Goal: Task Accomplishment & Management: Use online tool/utility

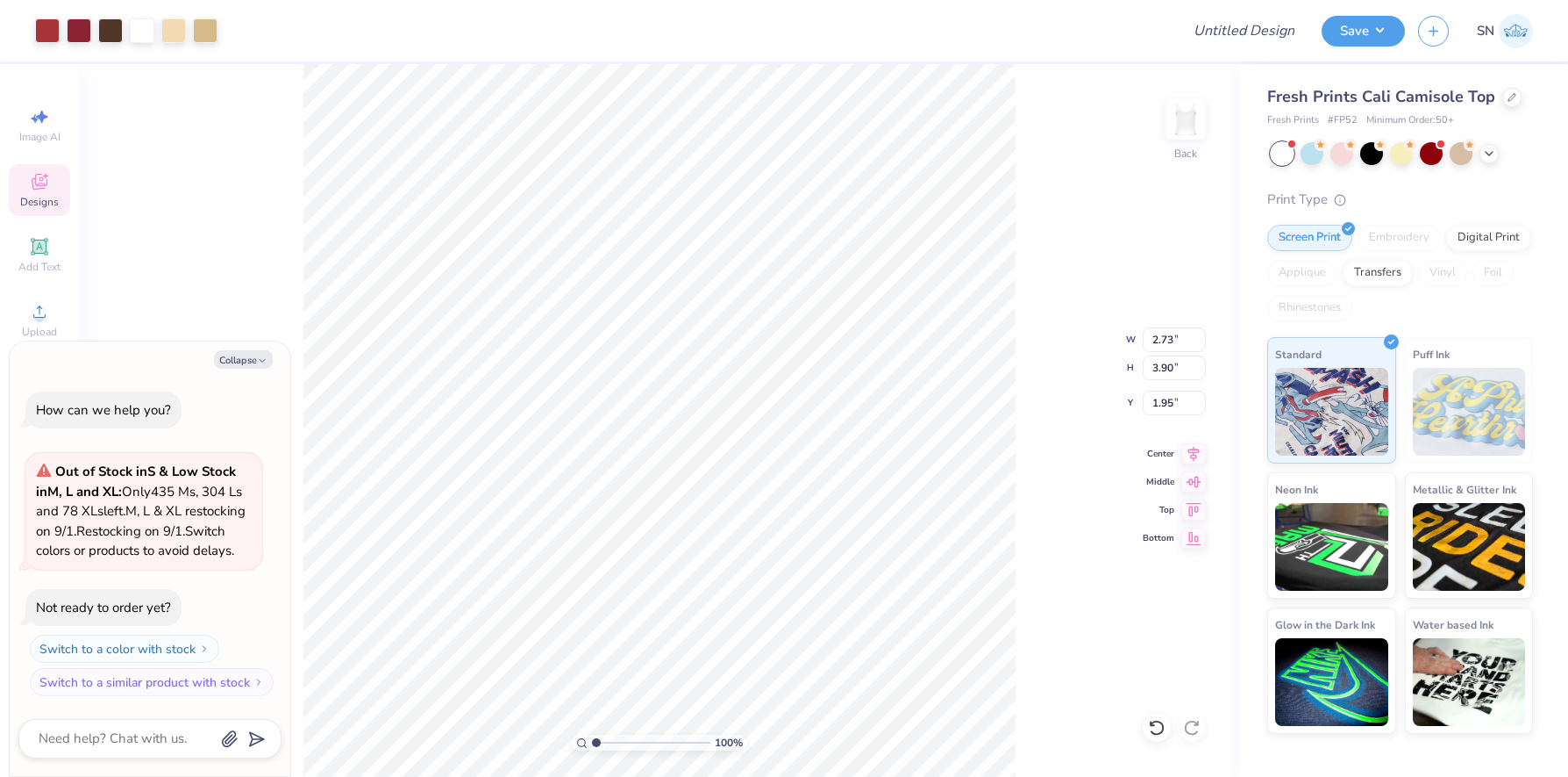
type textarea "x"
type input "0.42"
type input "0.41"
type input "2.73"
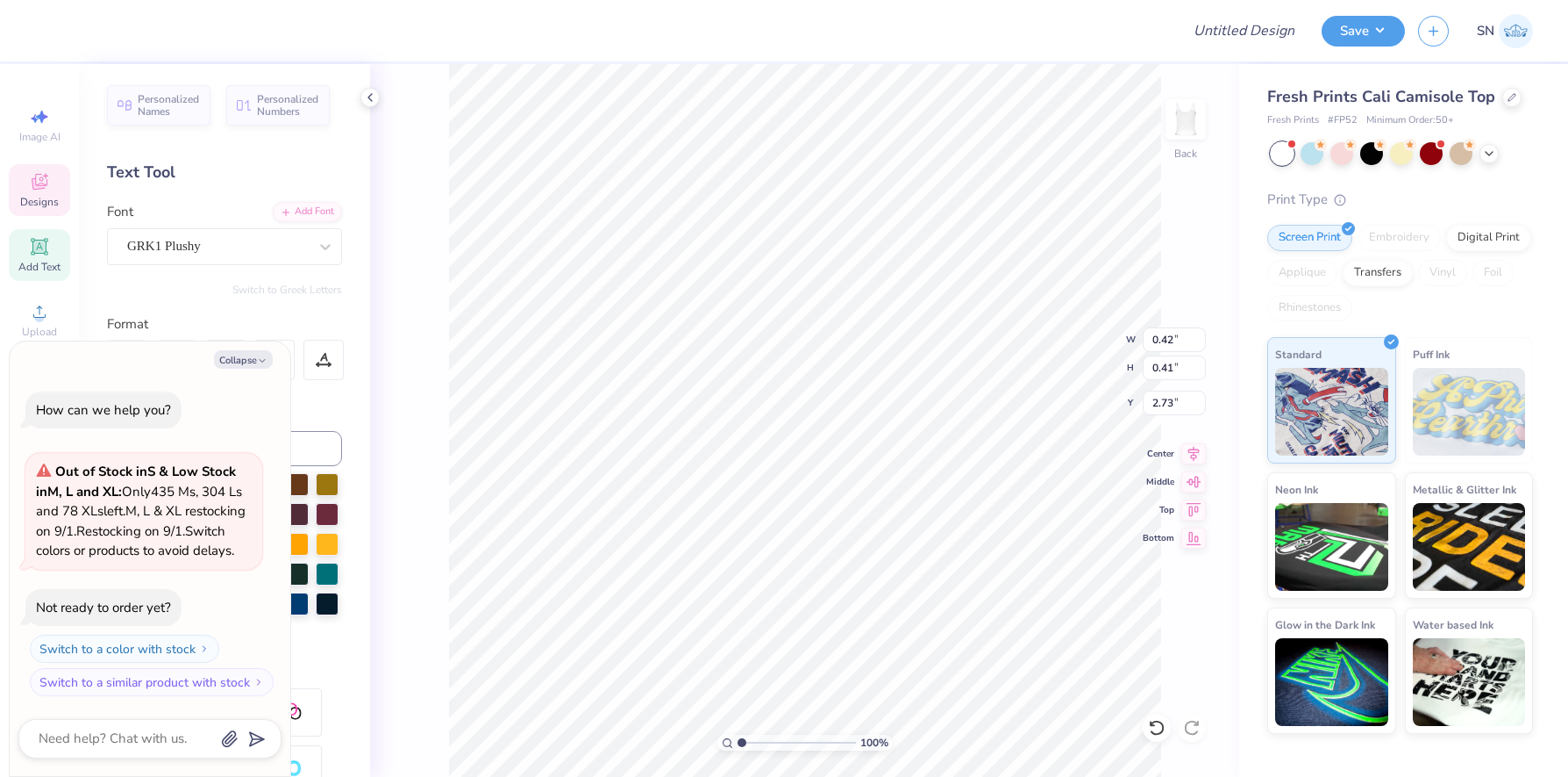
type textarea "x"
type input "0.38"
type input "0.37"
type input "2.33"
type textarea "x"
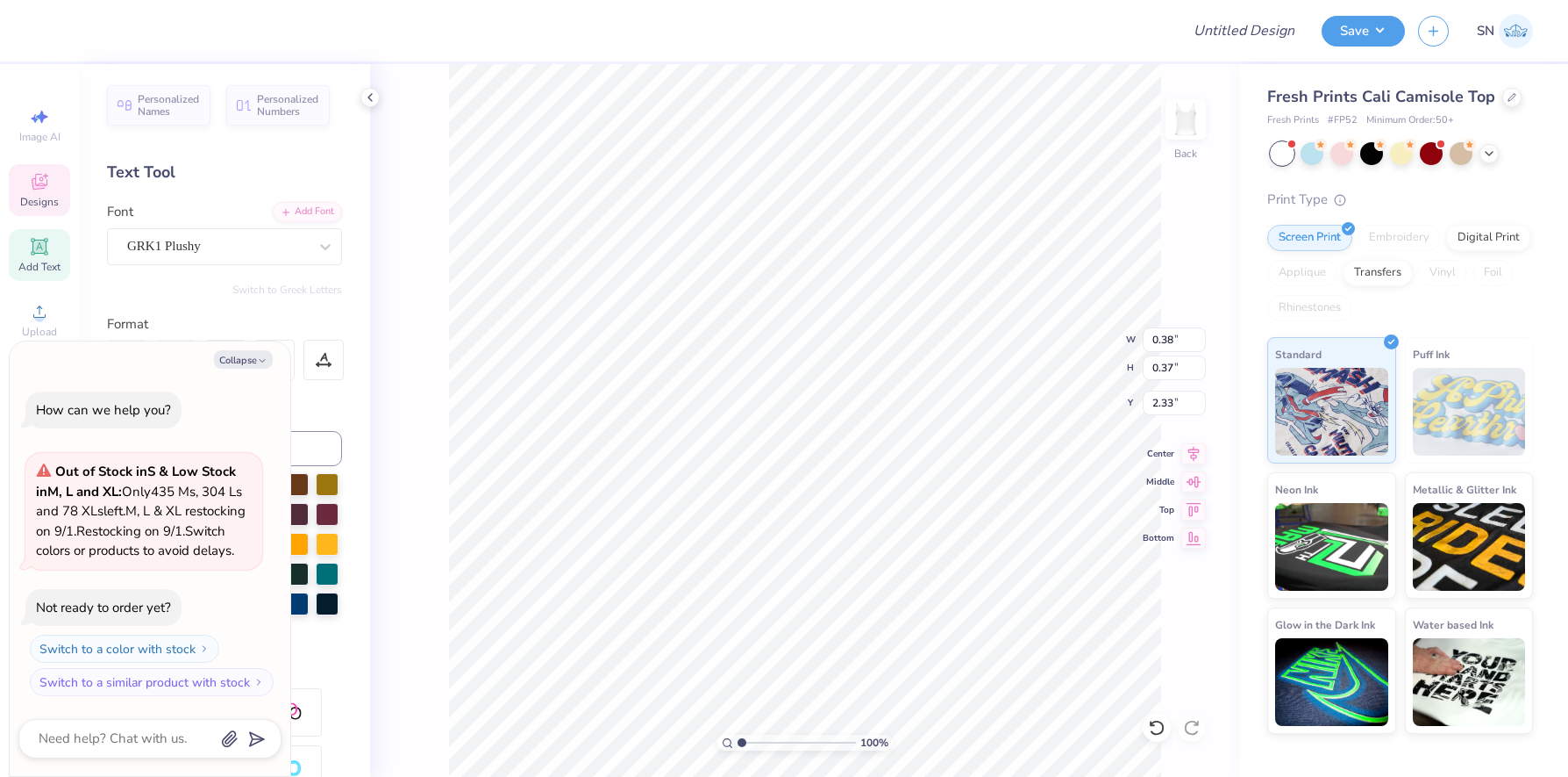
type textarea "ES"
type textarea "x"
type textarea "E"
type textarea "x"
type textarea "ES"
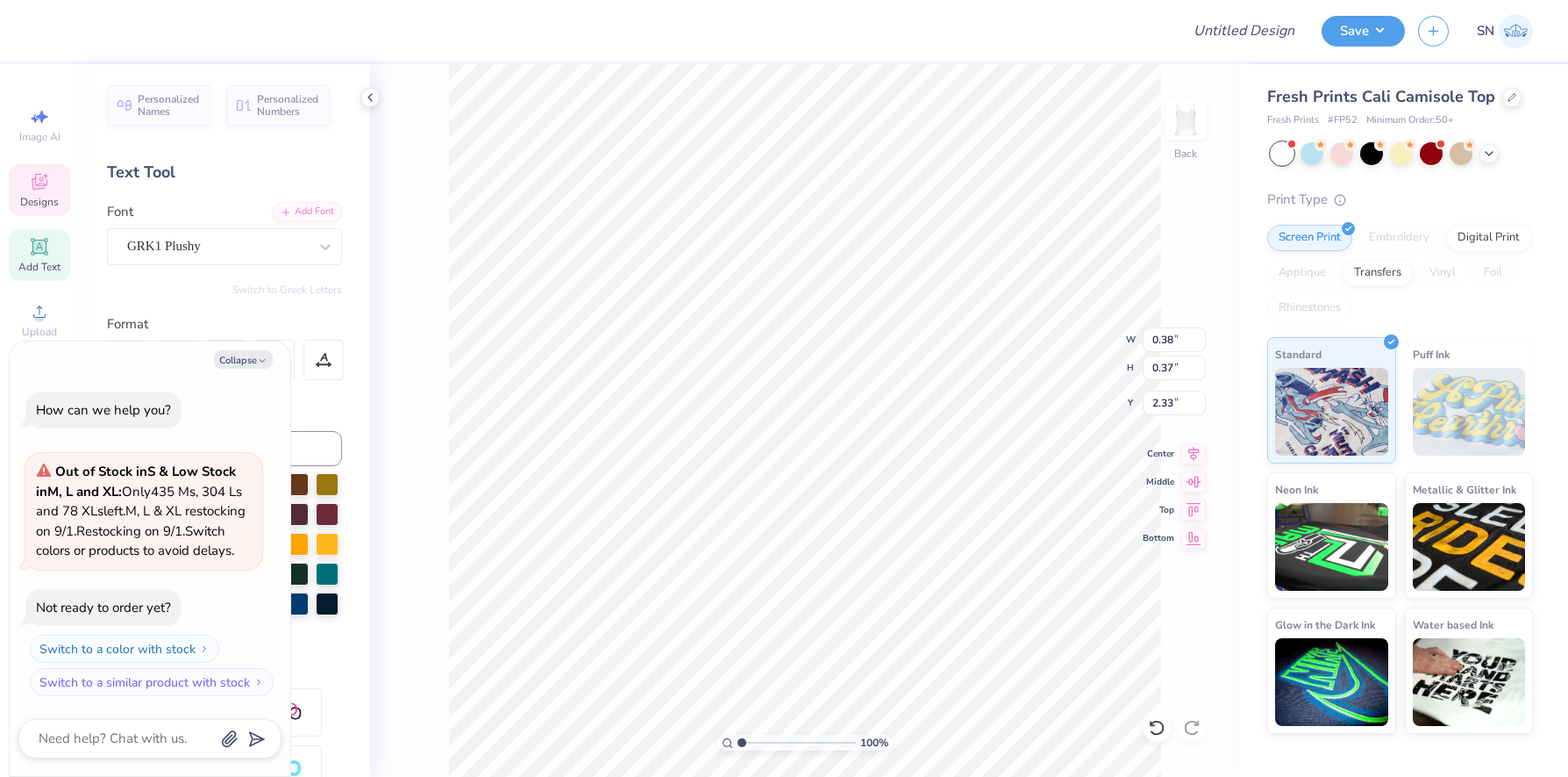
type textarea "x"
type textarea "E"
type textarea "x"
type textarea "Es"
type textarea "x"
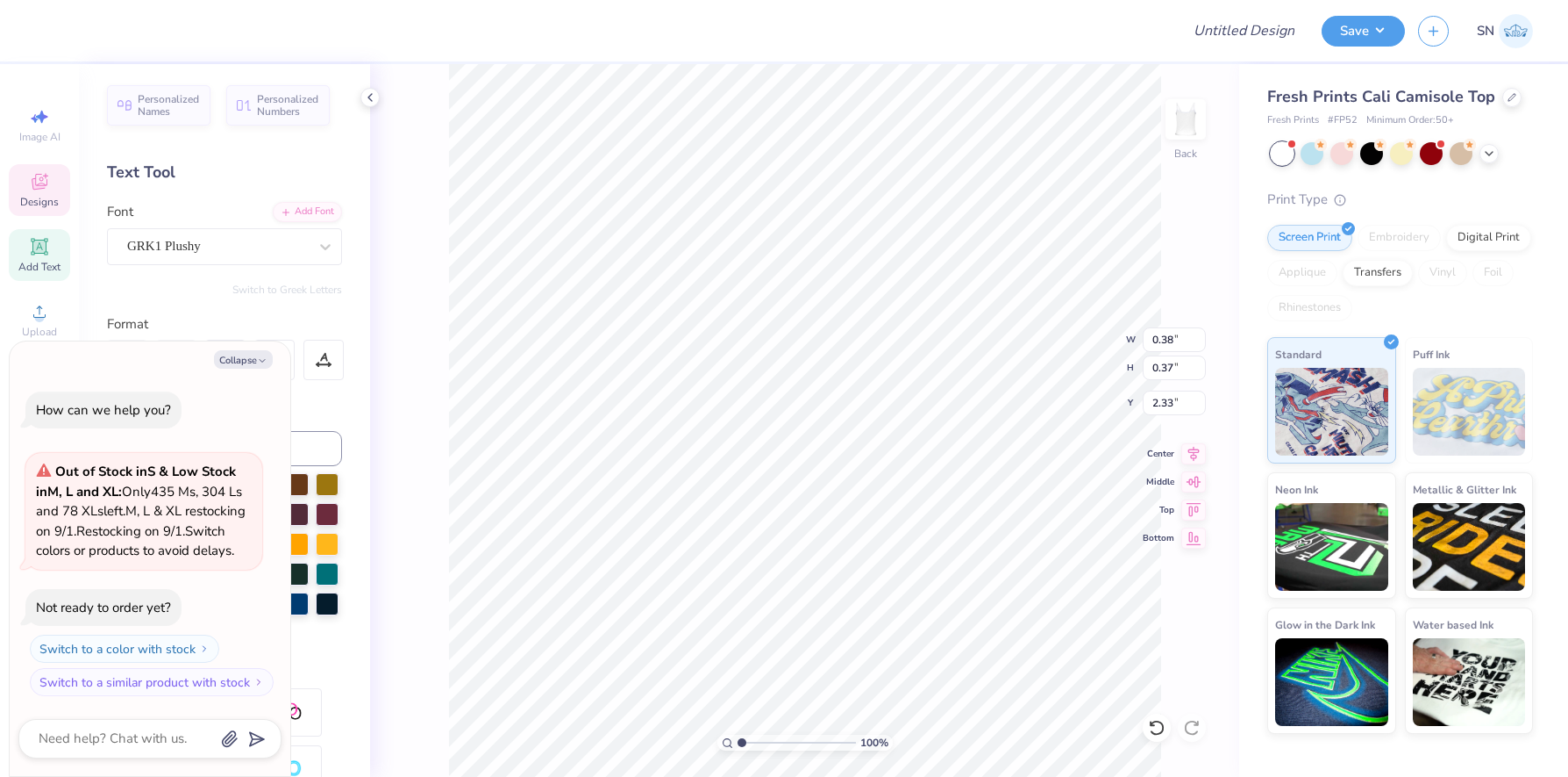
type textarea "s"
type textarea "x"
type input "0.43"
type input "0.44"
type input "2.70"
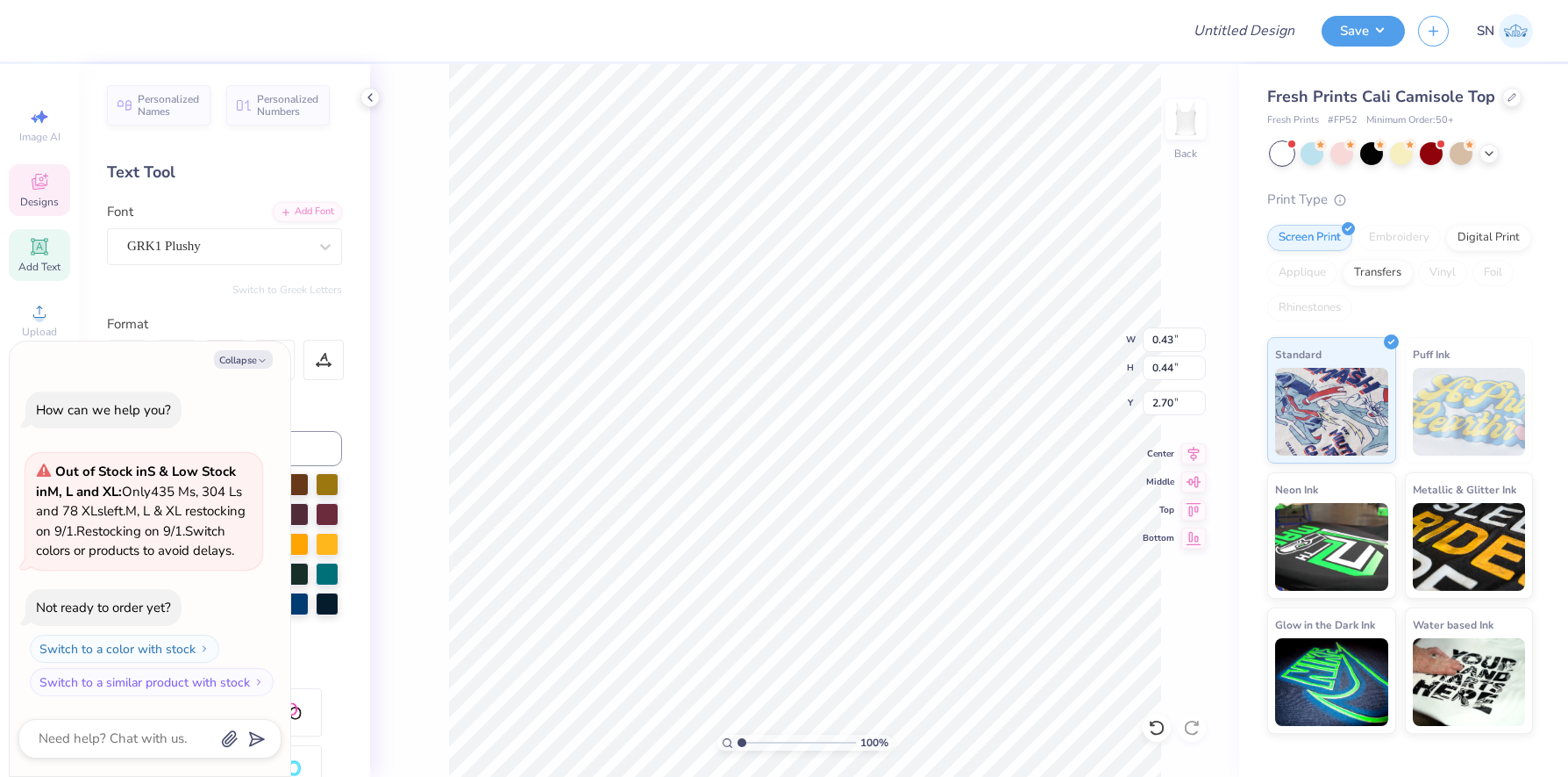
type textarea "x"
type input "1.56"
type input "1.97"
type input "3.53"
type textarea "x"
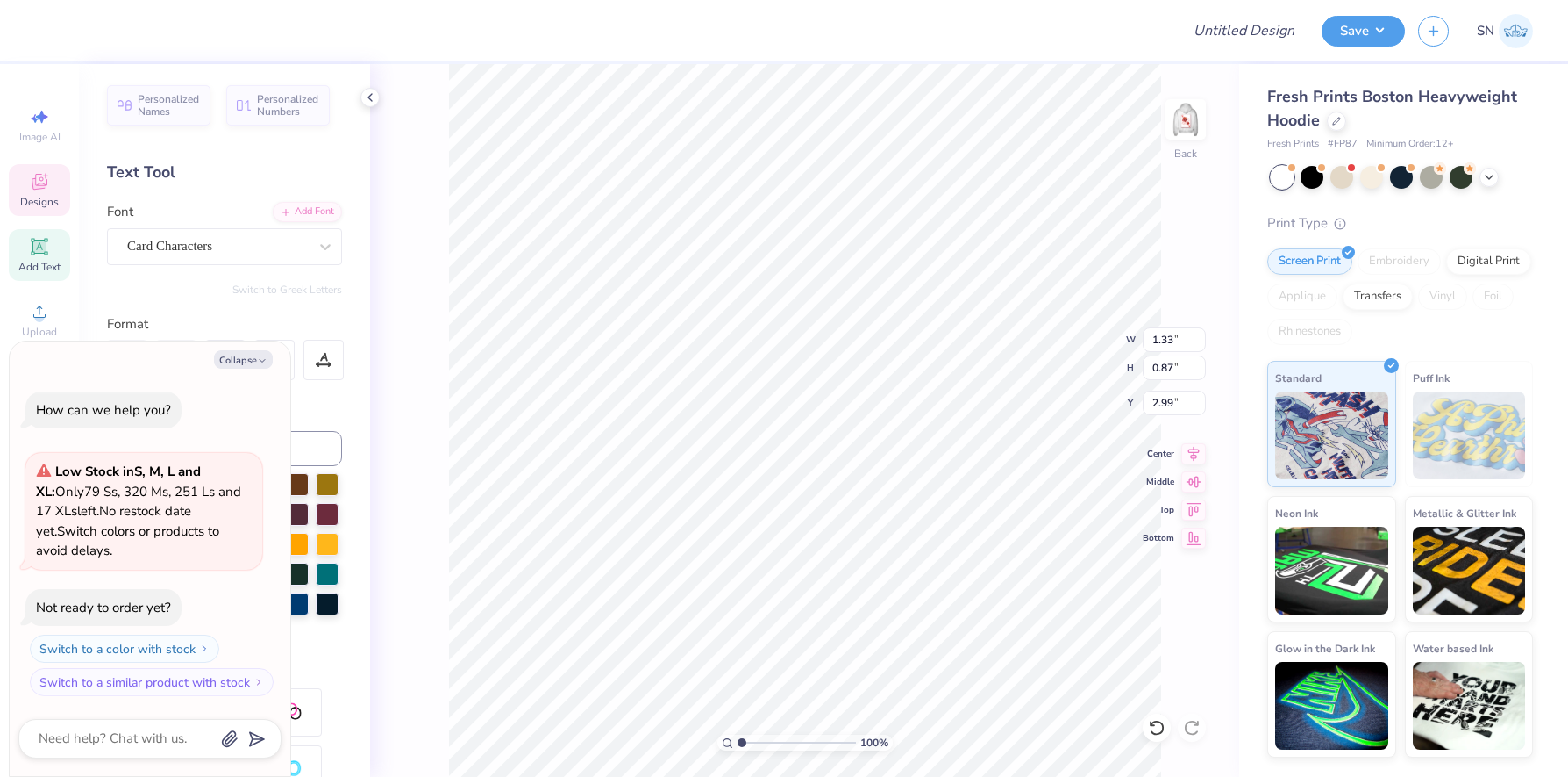
type textarea "x"
type textarea "A"
type textarea "x"
type textarea "AS"
type textarea "x"
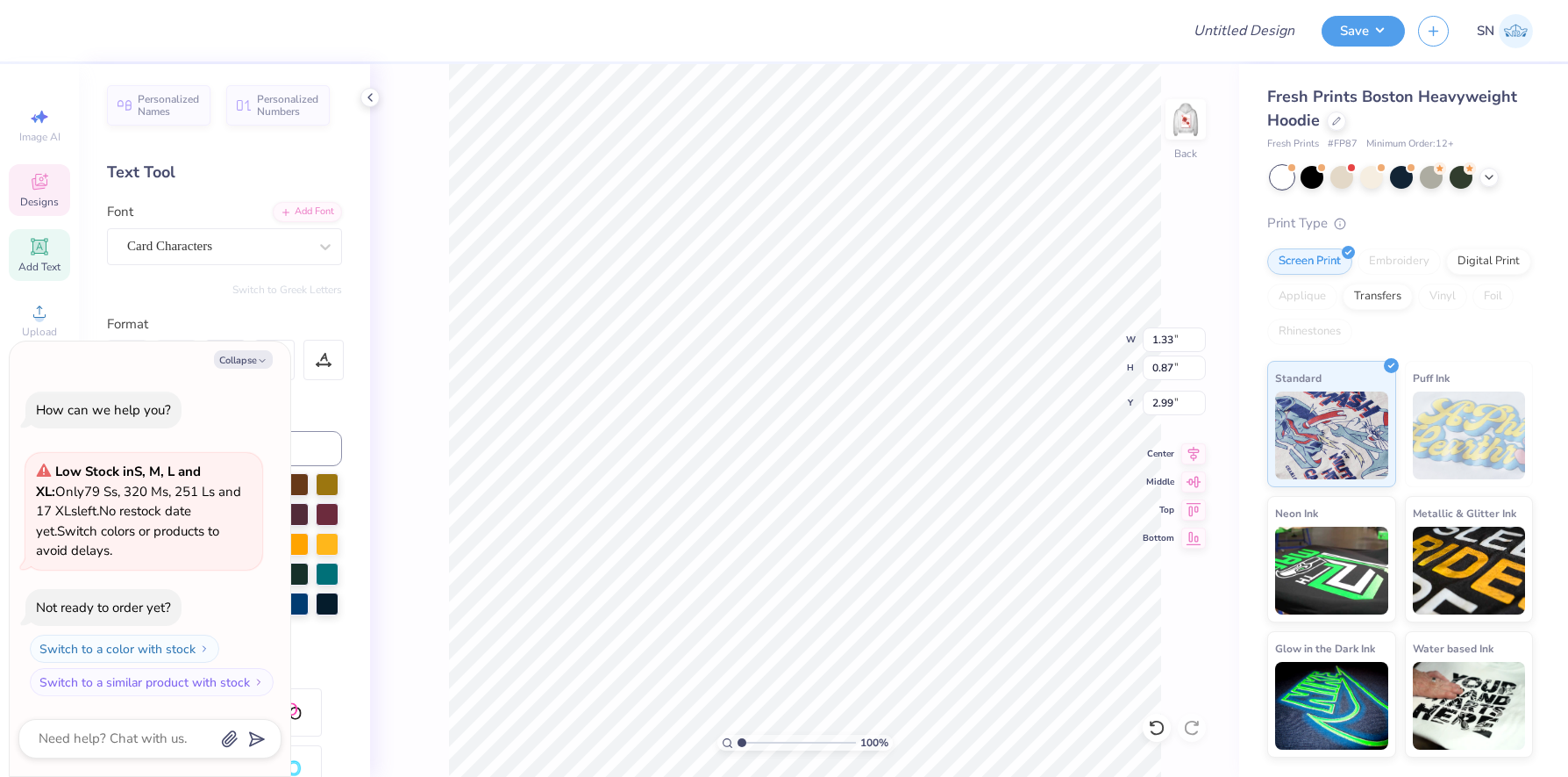
type textarea "ASA"
click at [1191, 113] on img at bounding box center [1186, 120] width 70 height 70
type textarea "x"
type textarea "A"
type textarea "x"
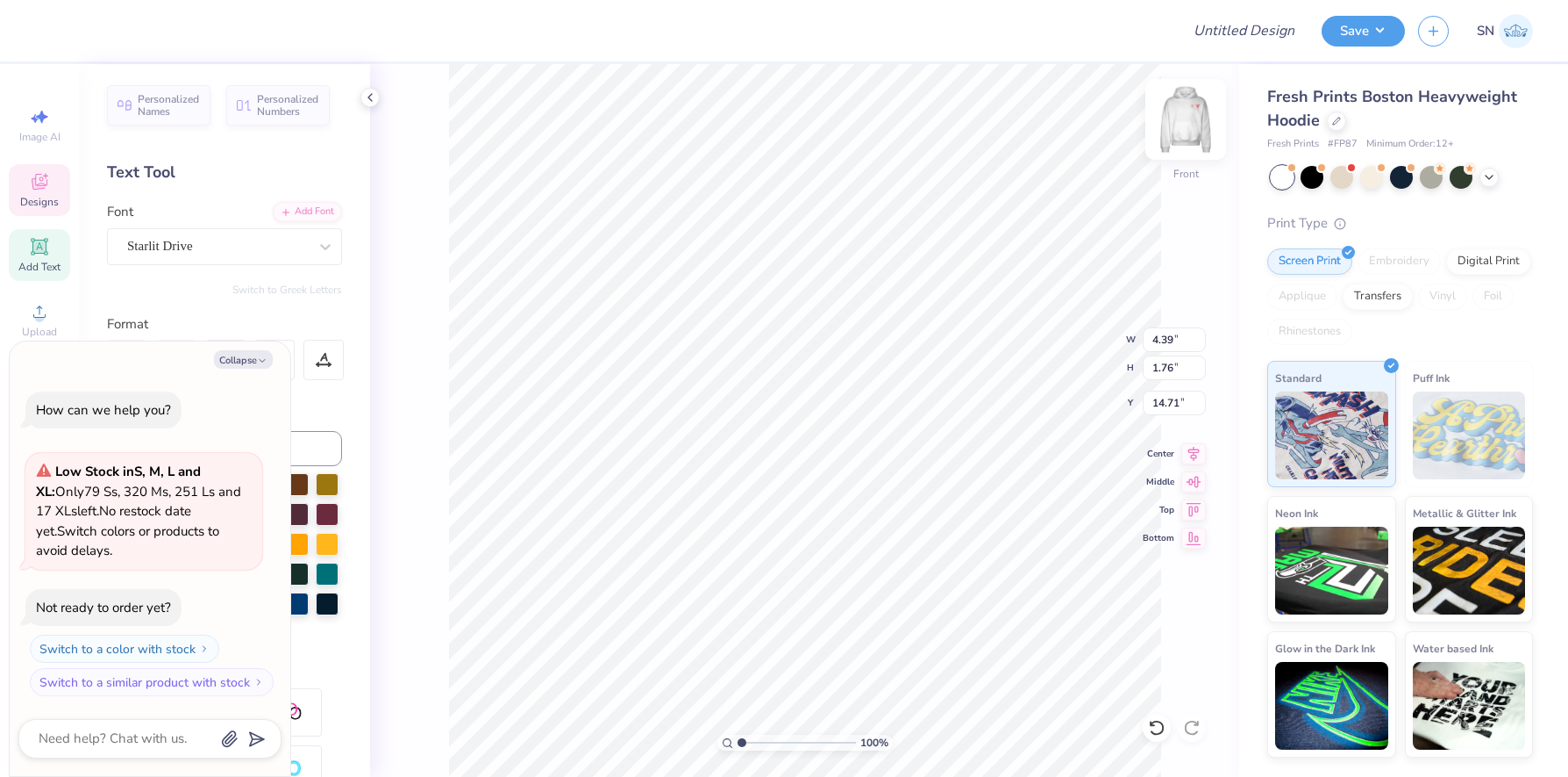
type textarea "As"
type textarea "x"
type textarea "Asi"
type textarea "x"
type textarea "Asia"
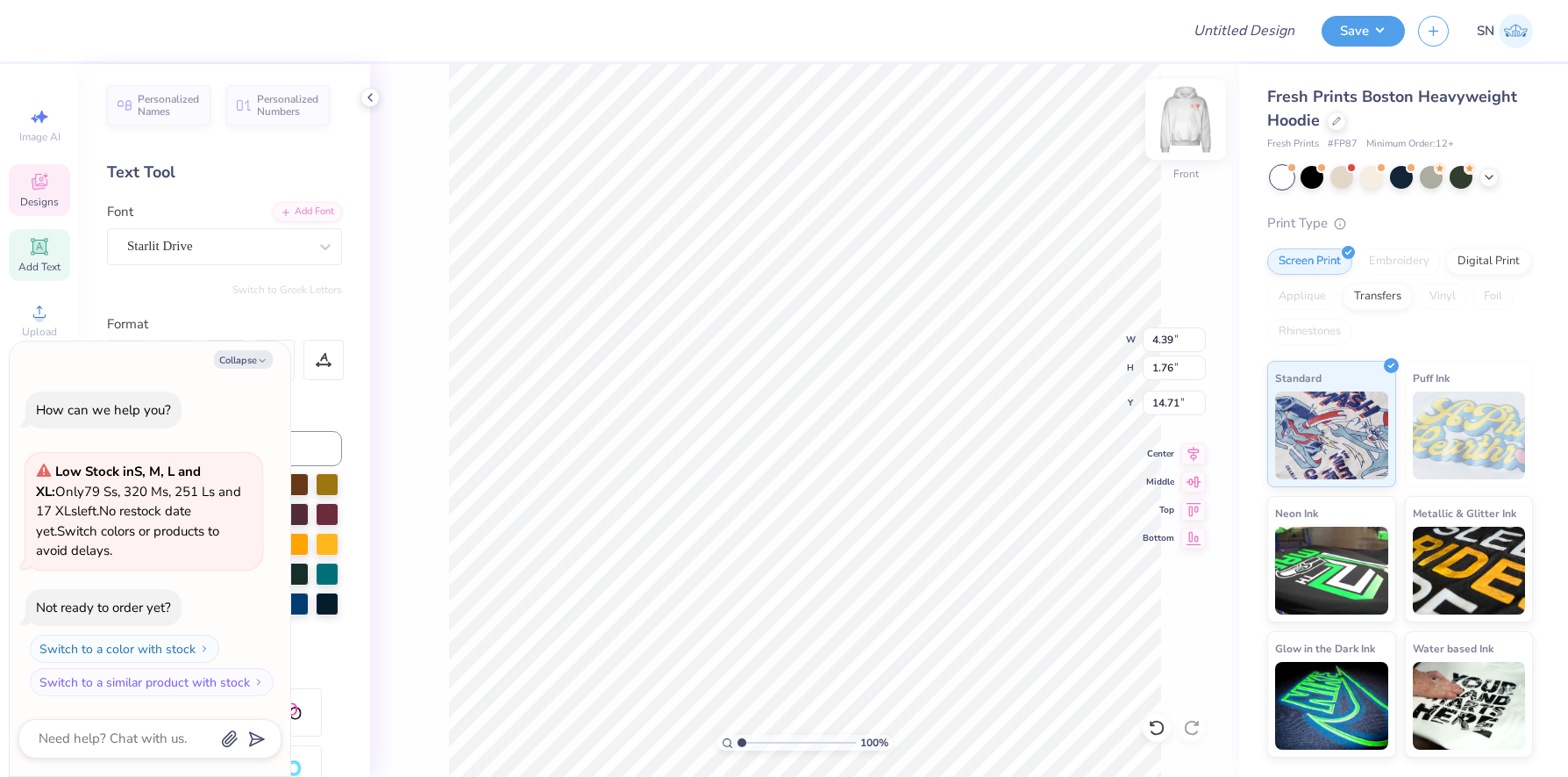
type textarea "x"
type textarea "[DEMOGRAPHIC_DATA]"
type textarea "x"
type textarea "[DEMOGRAPHIC_DATA]"
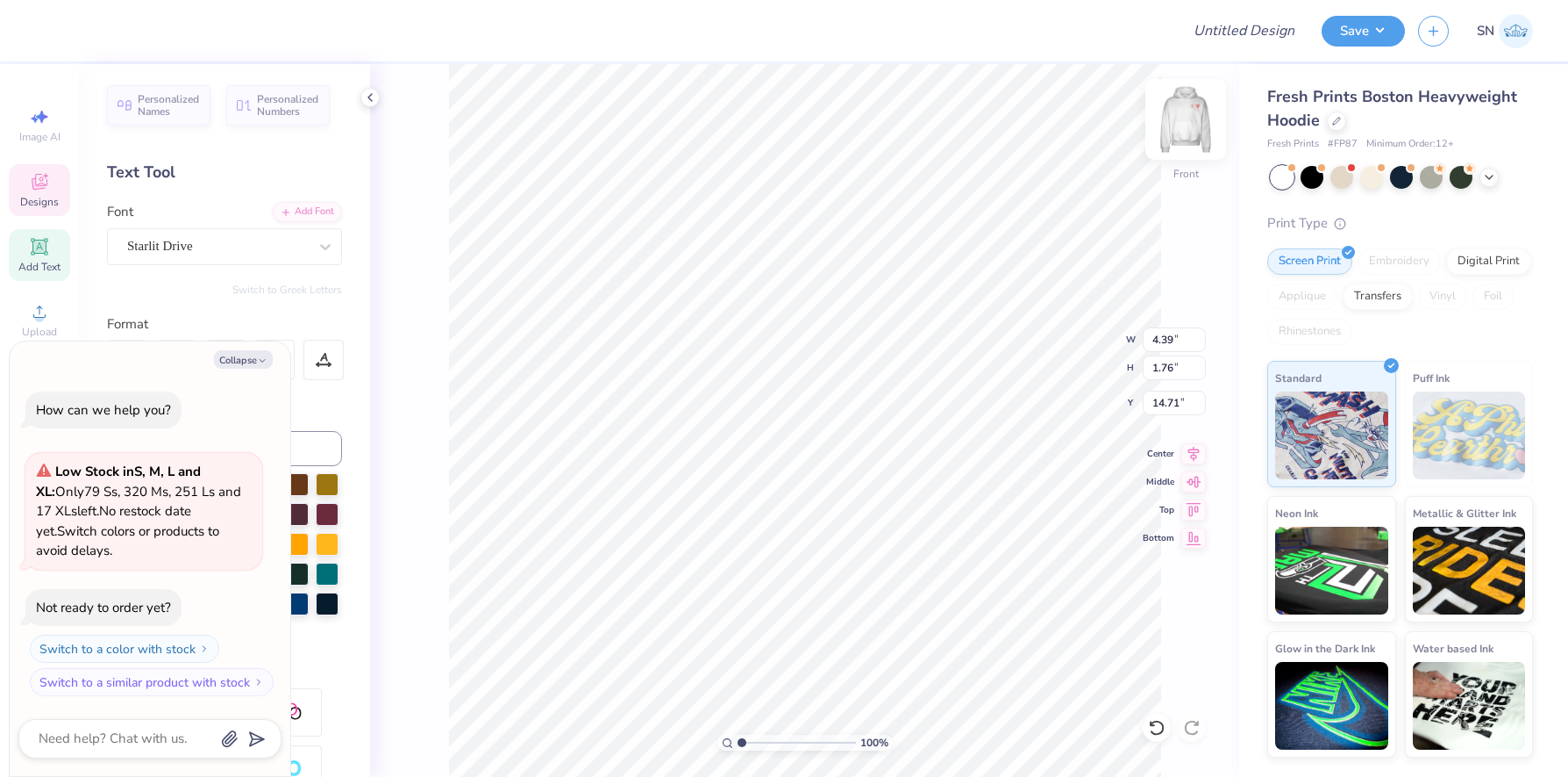
scroll to position [1, 0]
type textarea "x"
type textarea "Asian S"
type textarea "x"
type textarea "Asian St"
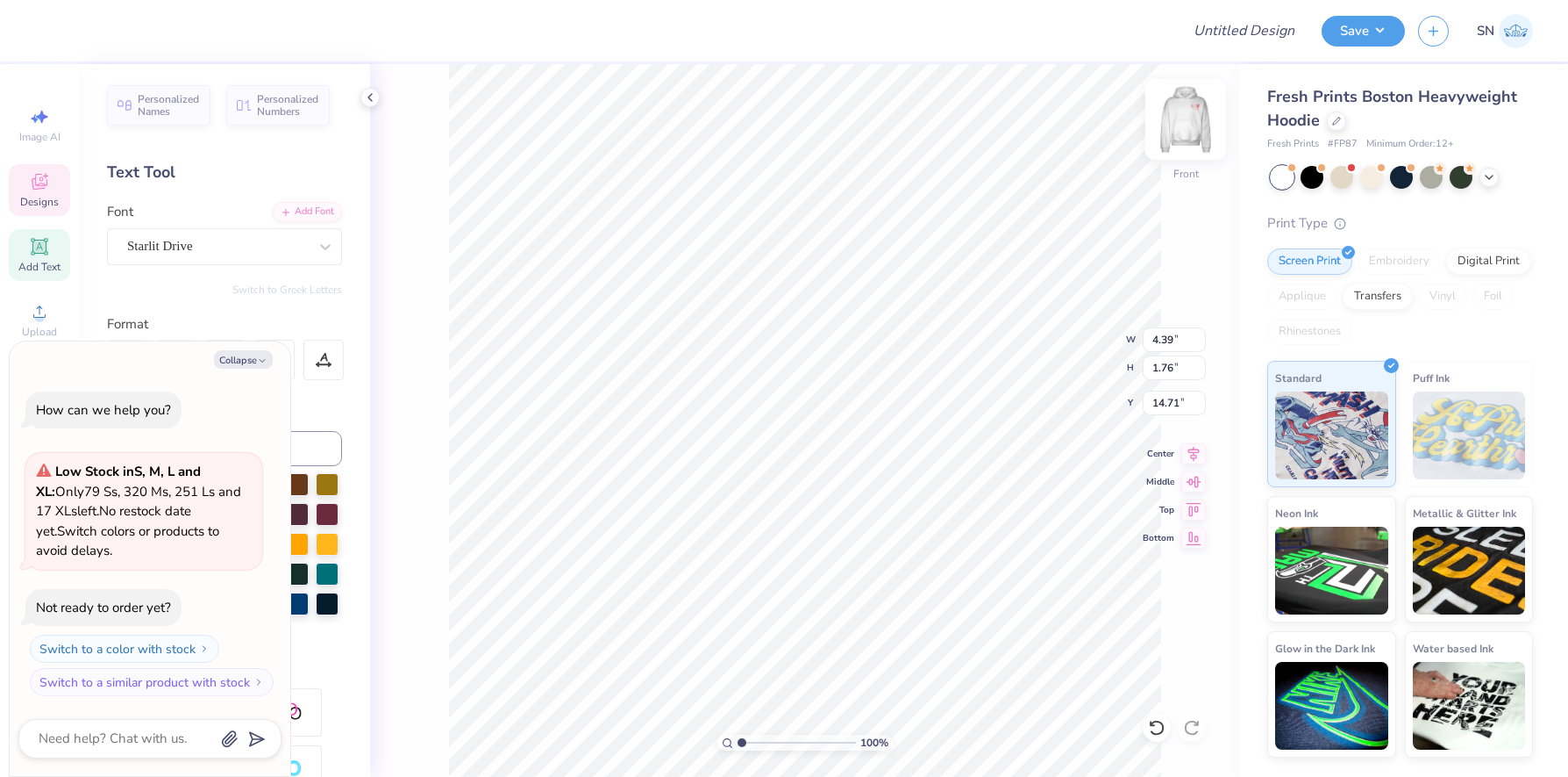
type textarea "x"
type textarea "Asian Stu"
type textarea "x"
type textarea "Asian St"
type textarea "x"
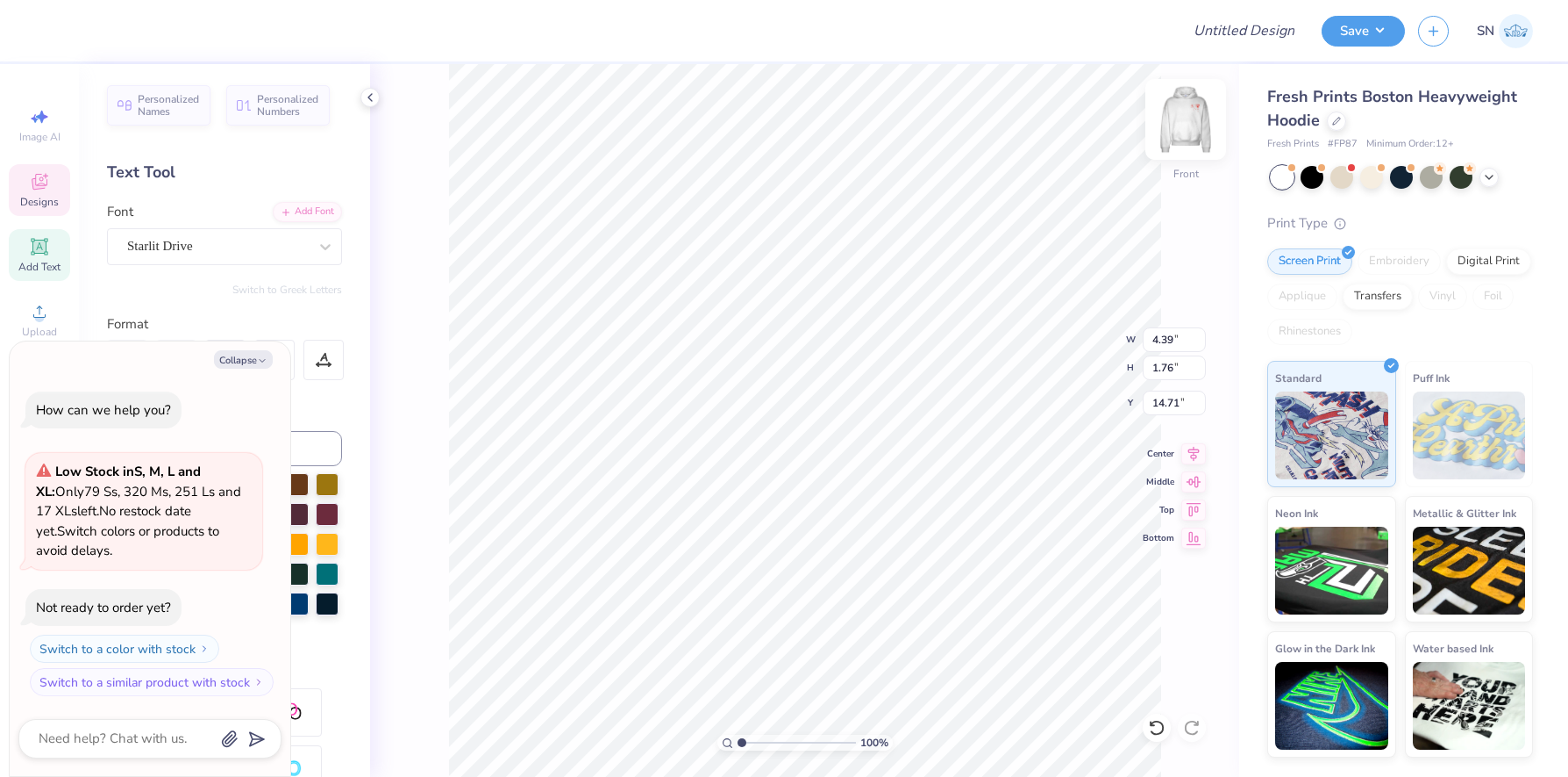
type textarea "Asian S"
type textarea "x"
type textarea "[DEMOGRAPHIC_DATA]"
type textarea "x"
type textarea "[DEMOGRAPHIC_DATA]"
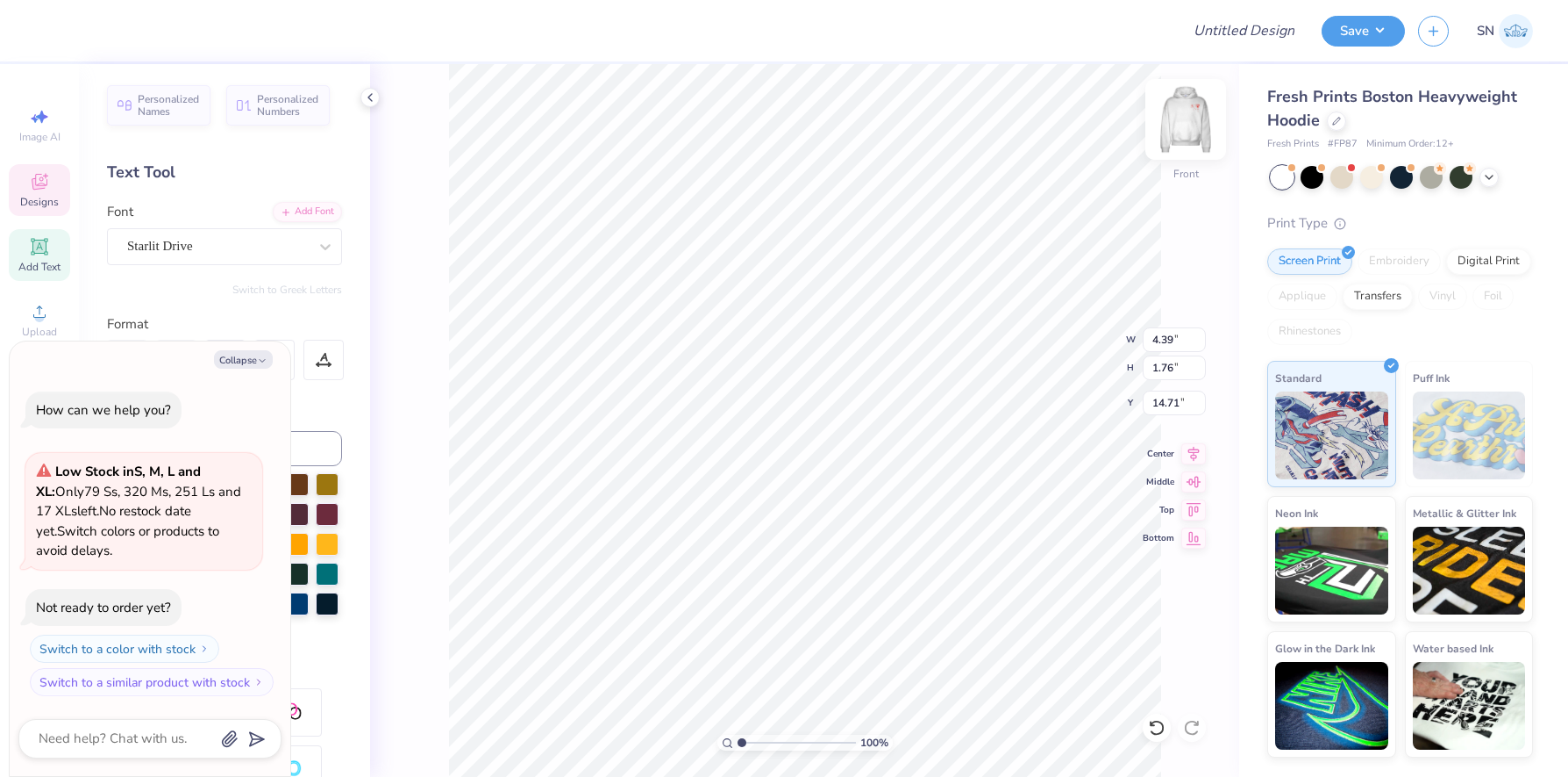
scroll to position [1, 1]
type textarea "x"
type input "4.34"
type input "1.46"
type input "16.16"
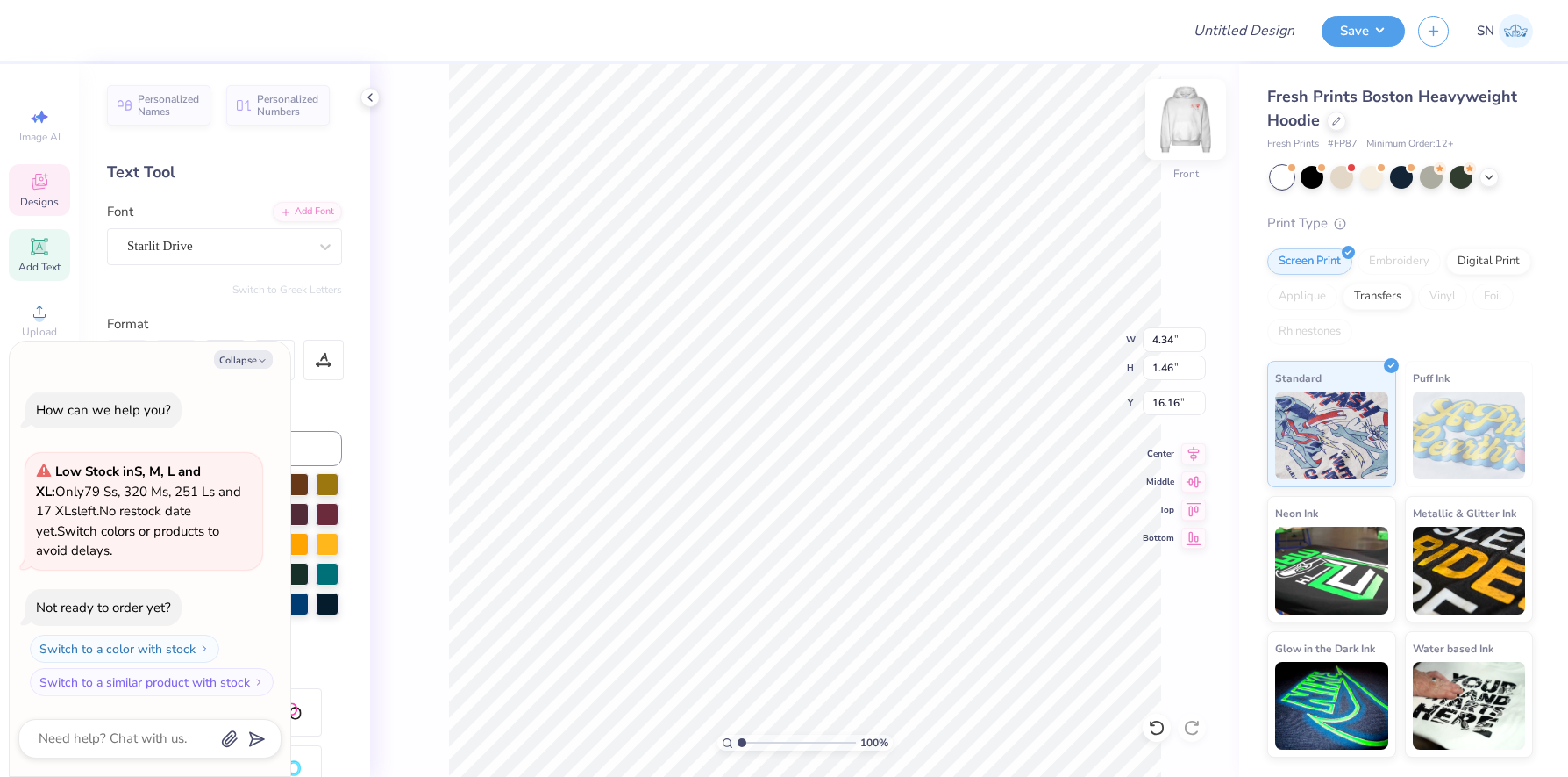
type textarea "x"
type textarea "S"
type textarea "x"
type textarea "St"
type textarea "x"
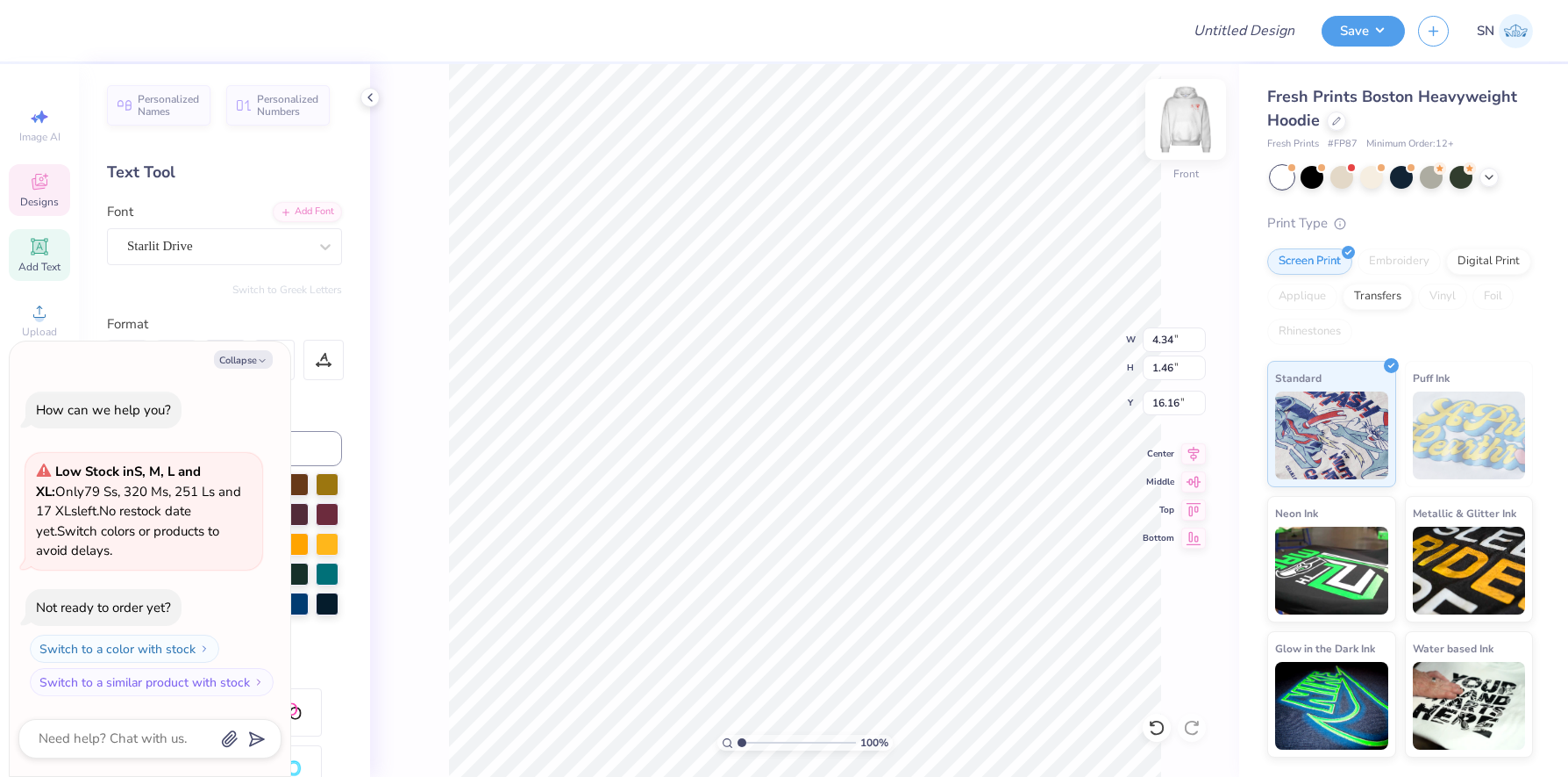
type textarea "Sty"
type textarea "x"
type textarea "Styd"
type textarea "x"
type textarea "Styde"
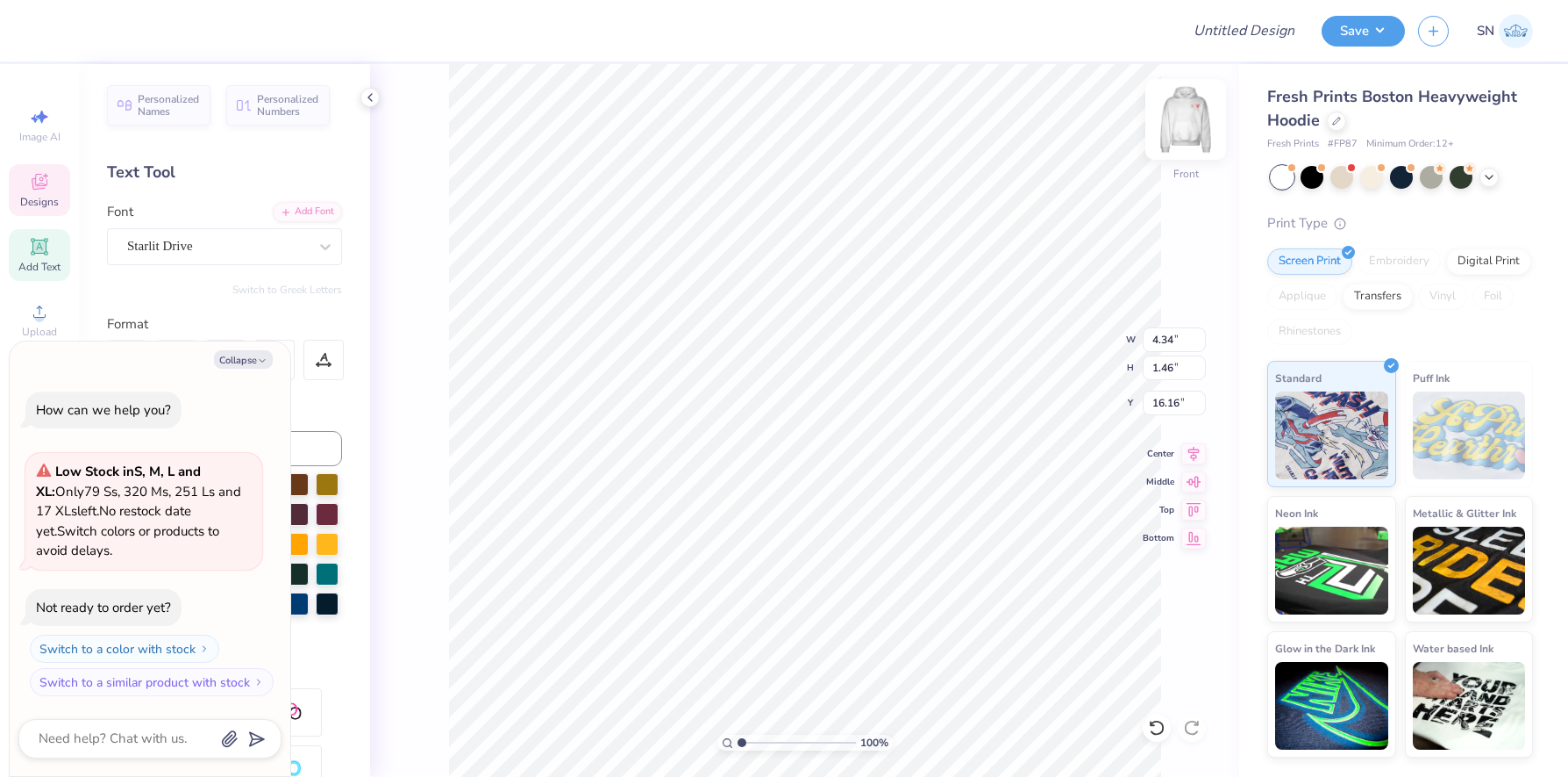
type textarea "x"
type textarea "Styd"
type textarea "x"
type textarea "Sty"
type textarea "x"
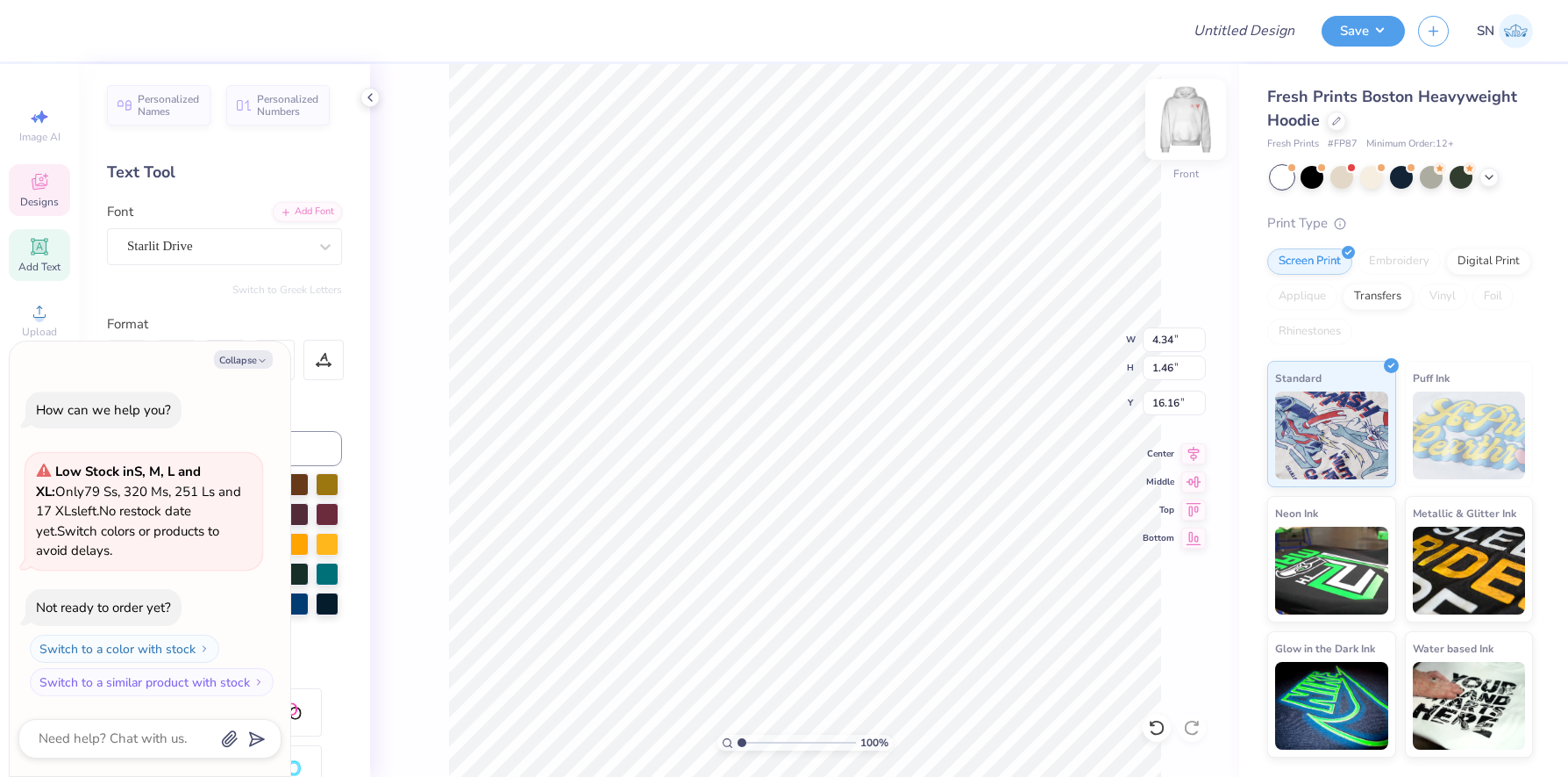
type textarea "St"
type textarea "x"
type textarea "Stu"
type textarea "x"
type textarea "Stud"
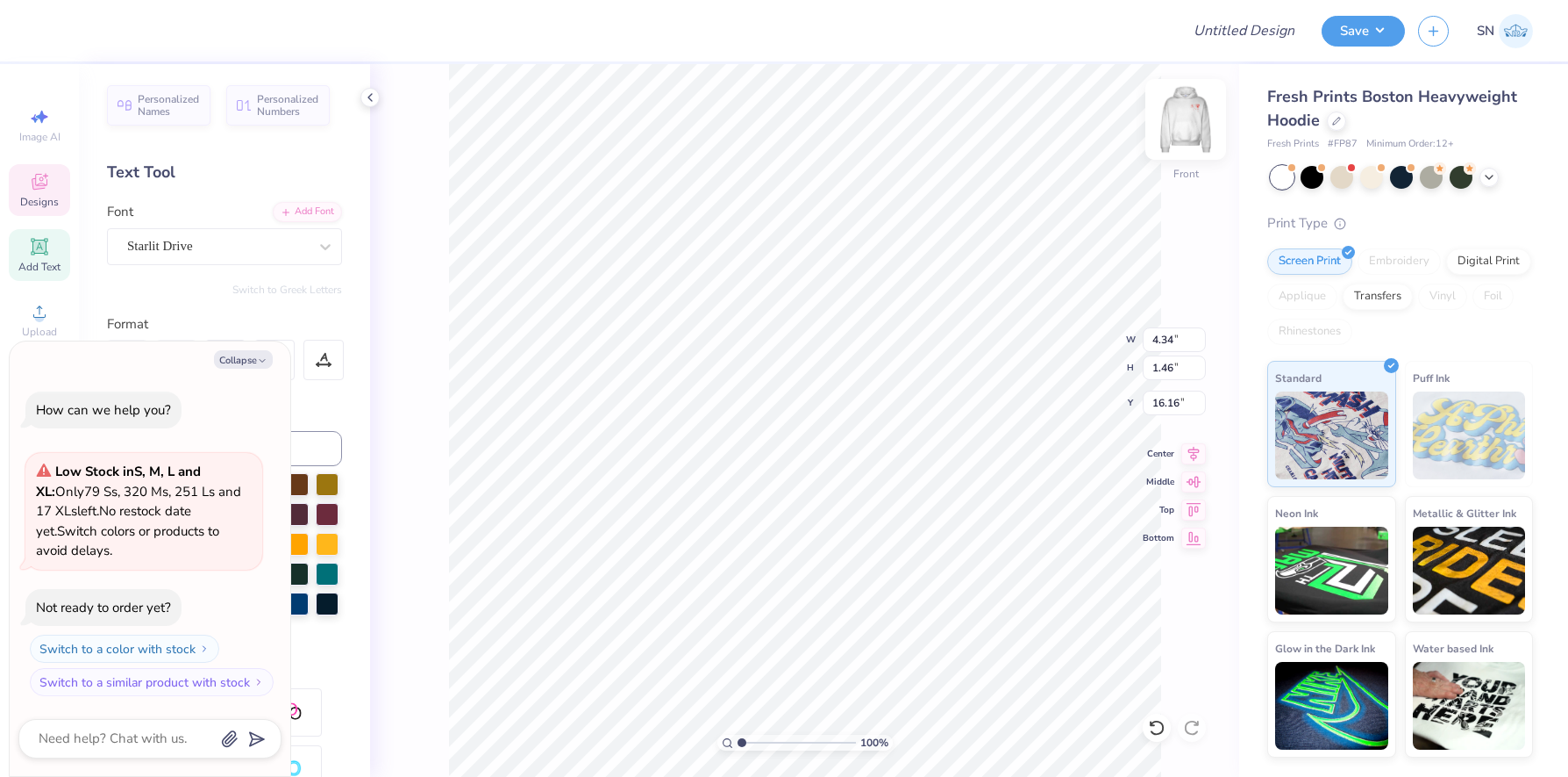
type textarea "x"
type textarea "Stude"
type textarea "x"
type textarea "Studen"
type textarea "x"
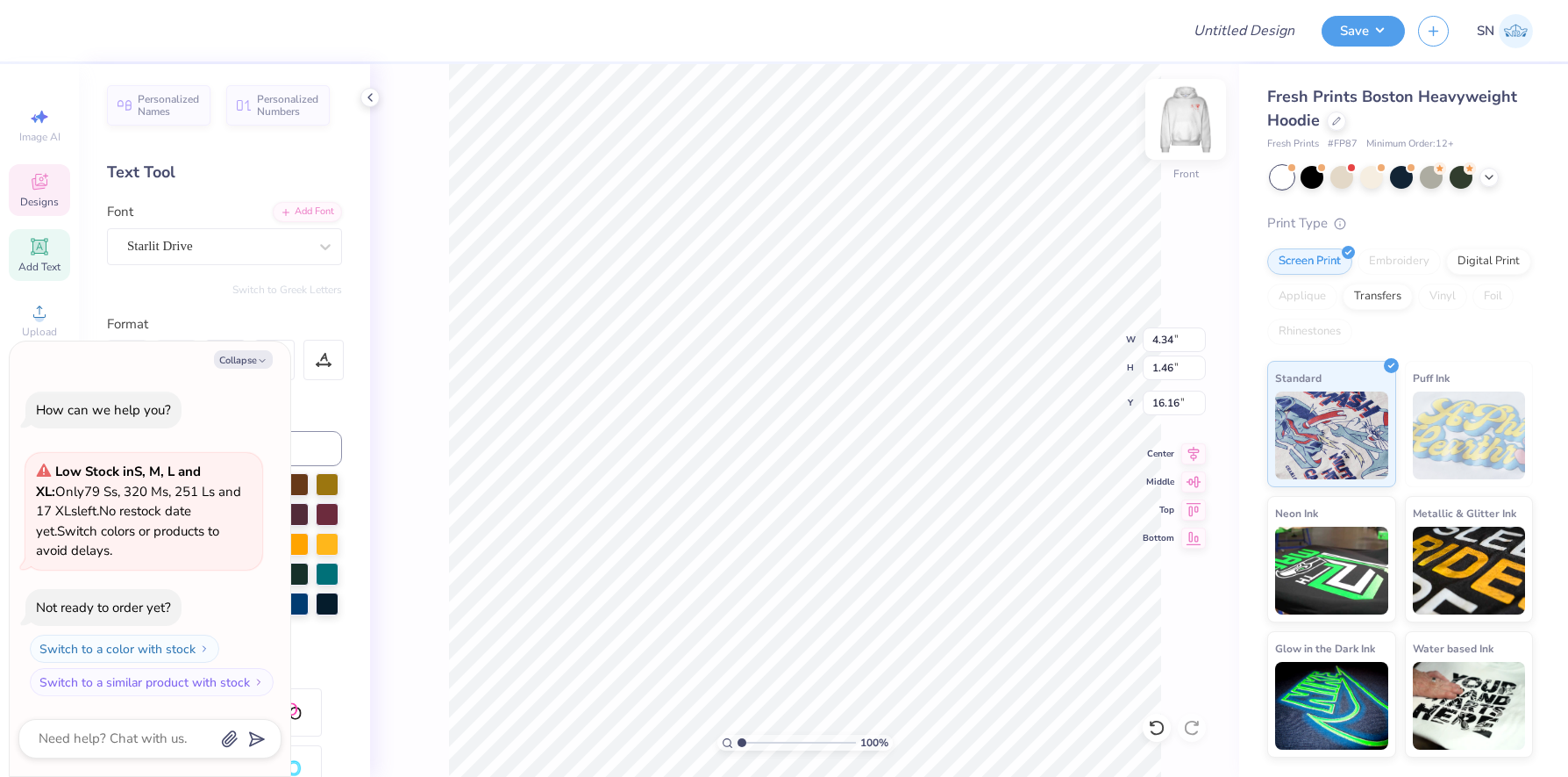
type textarea "Student"
type textarea "x"
type input "10.33"
type input "14.61"
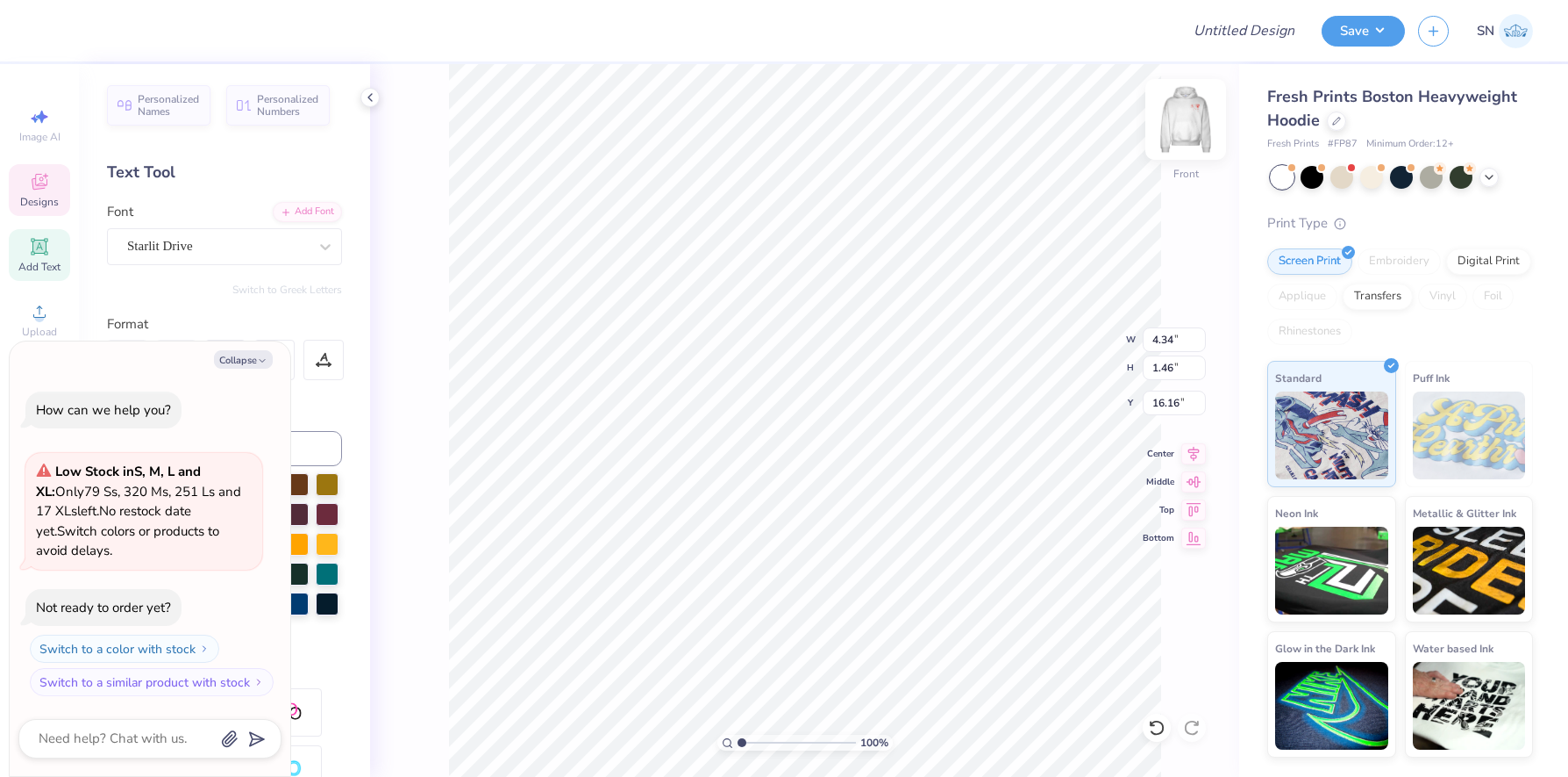
type input "6.06"
type textarea "x"
type input "7.30"
type input "1.62"
type input "16.36"
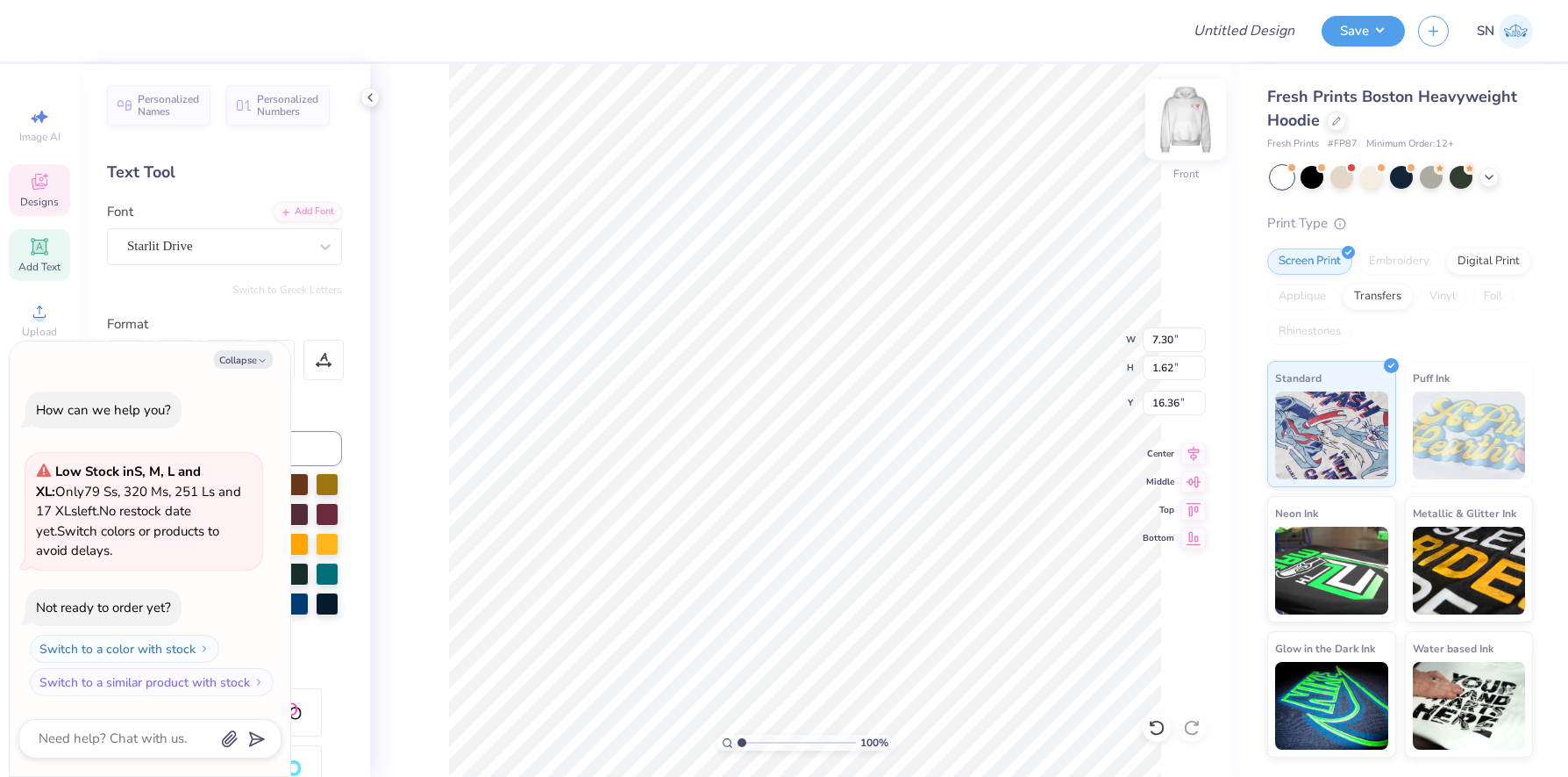
type textarea "x"
type input "10.33"
type input "14.61"
type input "6.08"
type textarea "x"
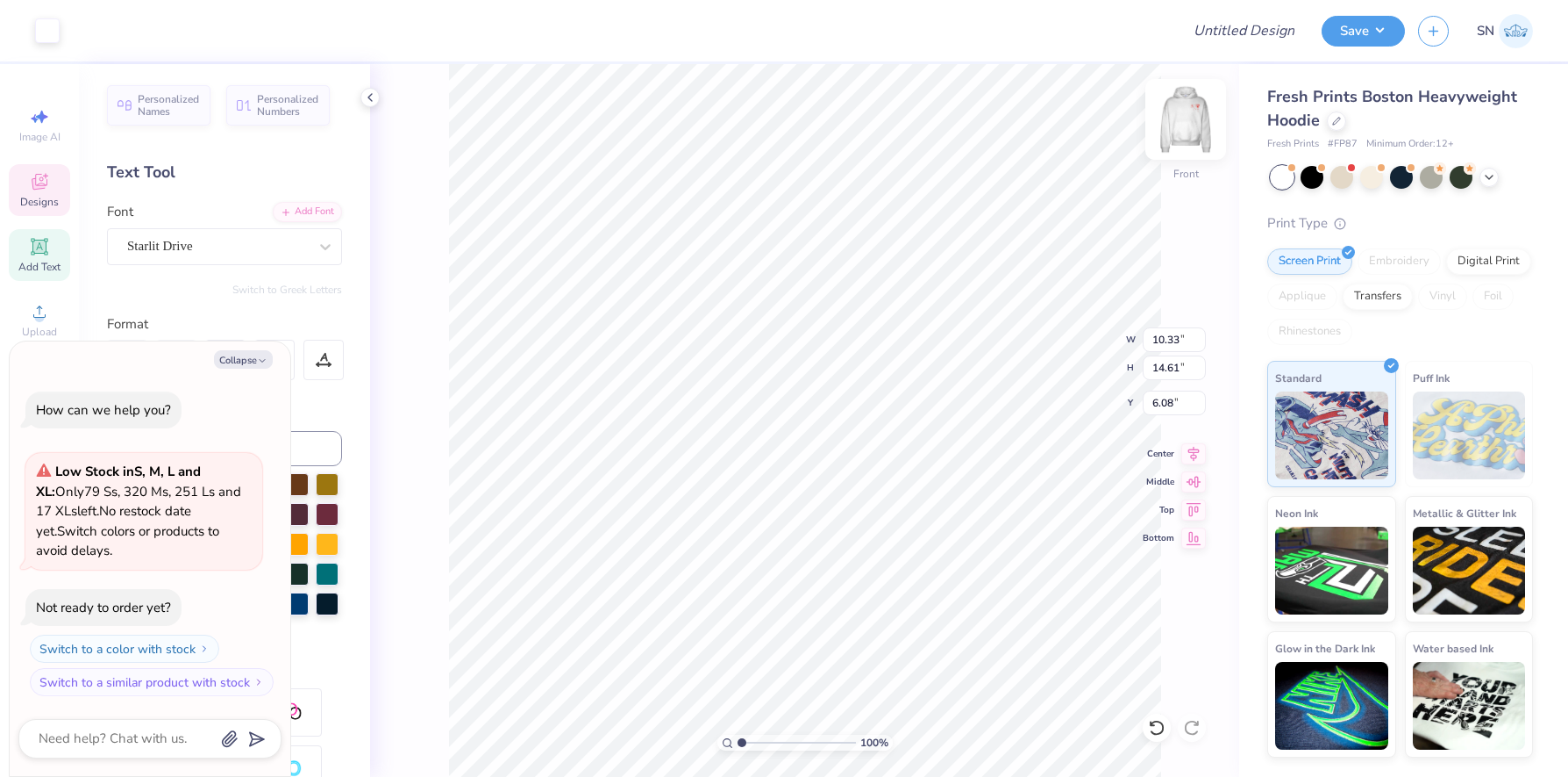
type input "7.30"
type input "1.62"
type input "16.36"
type textarea "x"
type input "17.98"
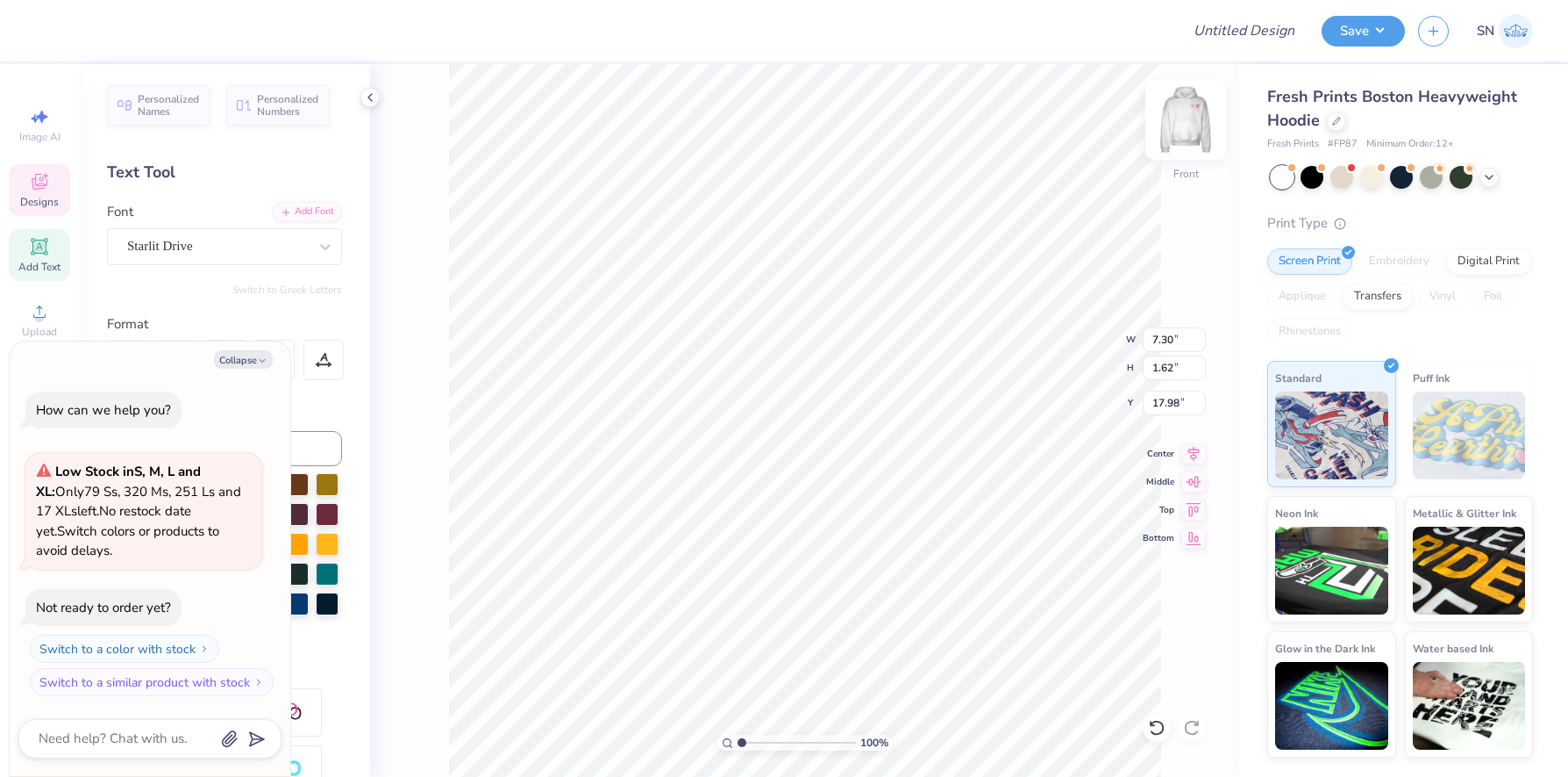
type textarea "x"
type textarea "A"
type textarea "x"
type textarea "As"
type textarea "x"
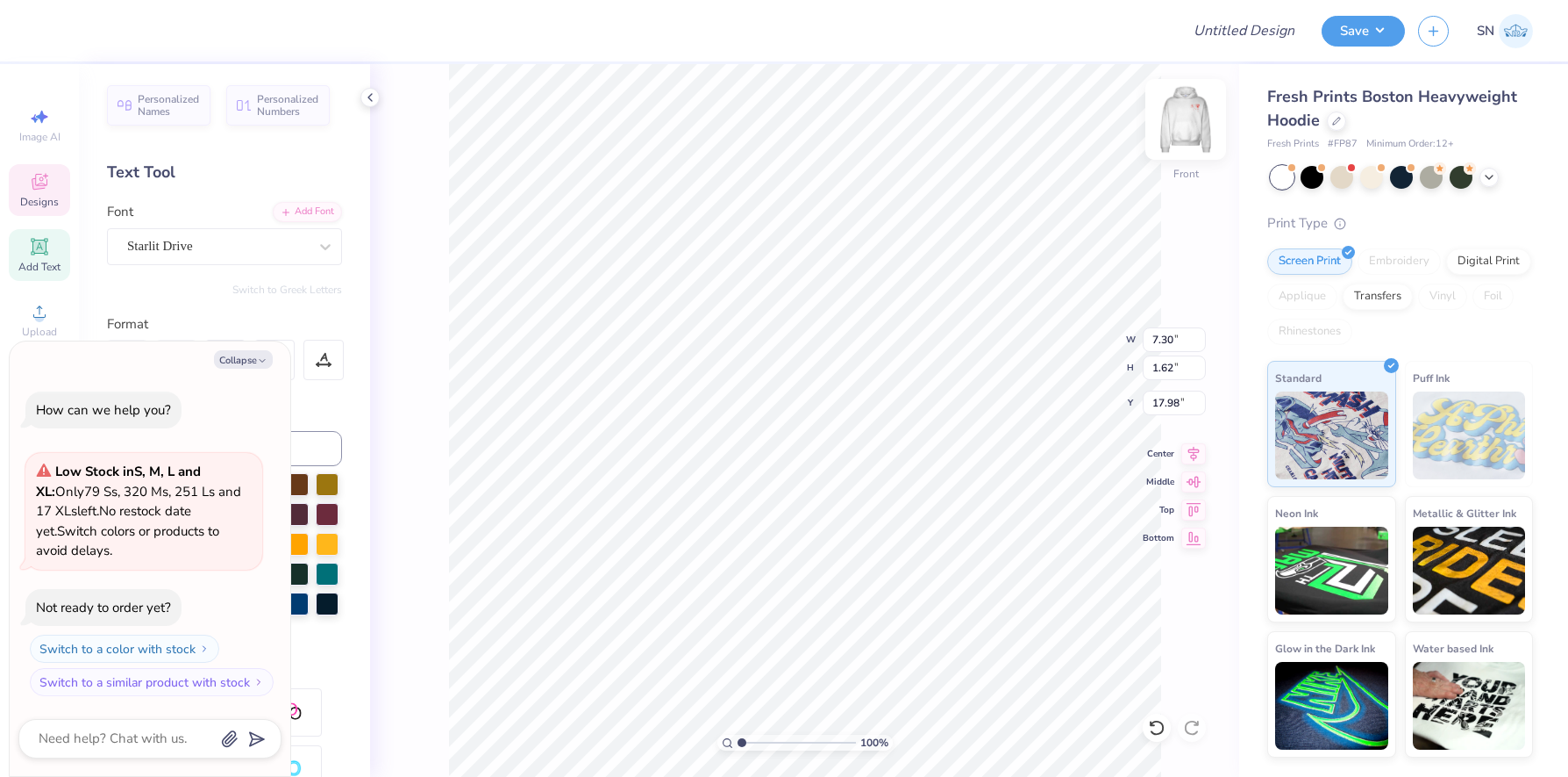
type textarea "Ass"
type textarea "x"
type textarea "Asso"
type textarea "x"
type textarea "Assoc"
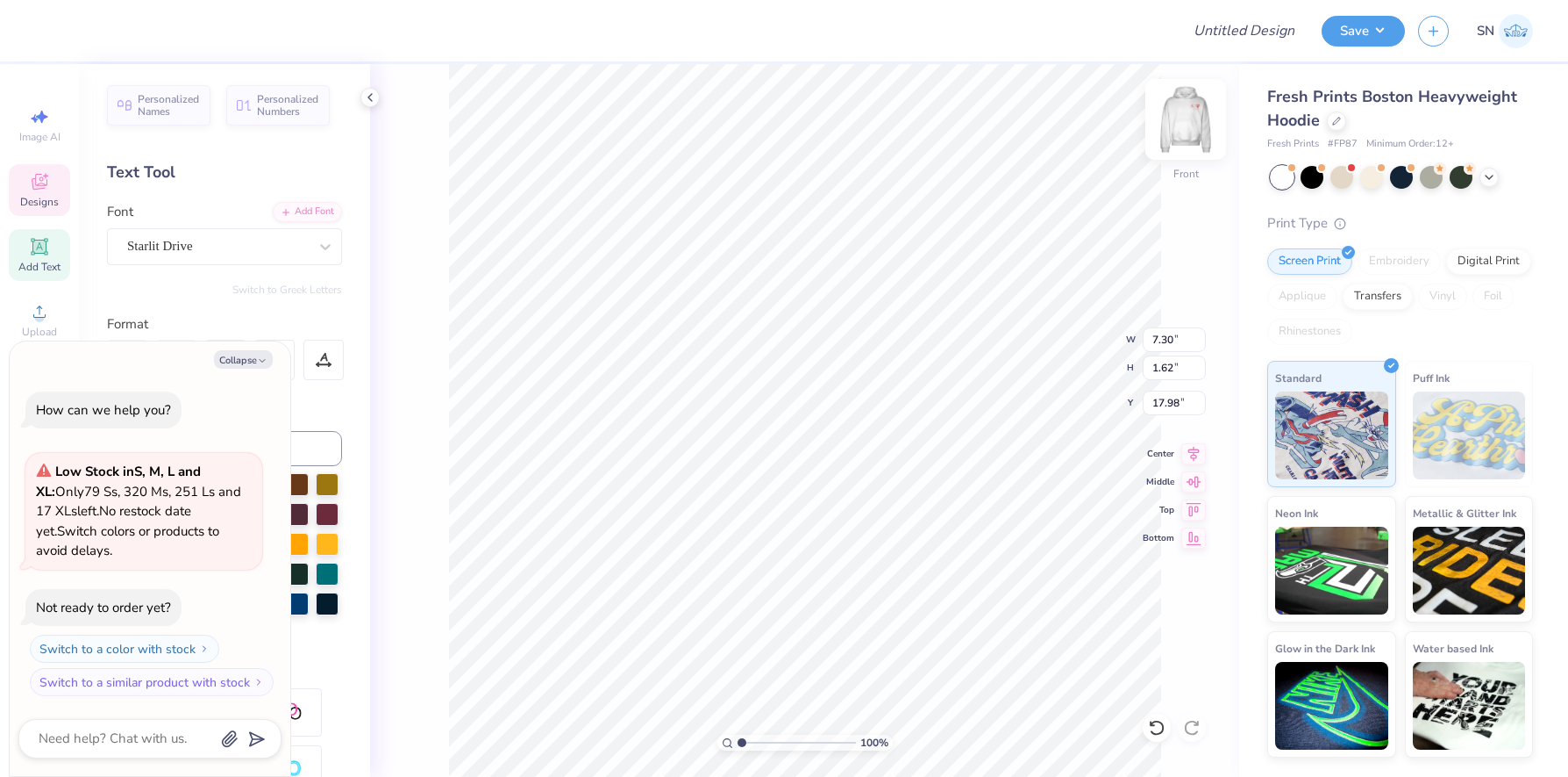
scroll to position [0, 1]
type textarea "x"
type textarea "Assocu"
type textarea "x"
type textarea "Assocua"
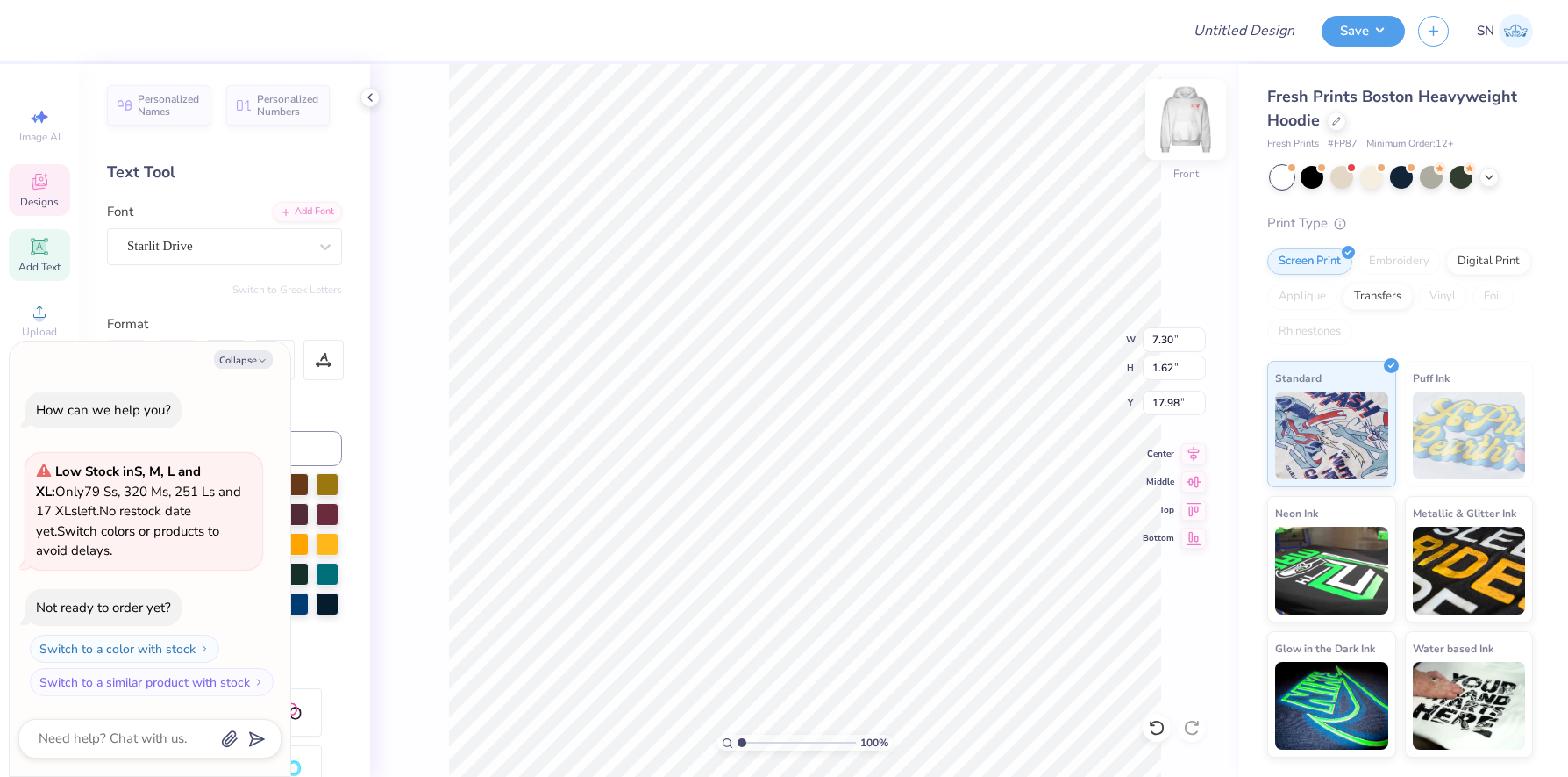
type textarea "x"
type textarea "Assocu"
type textarea "x"
type textarea "Assoc"
type textarea "x"
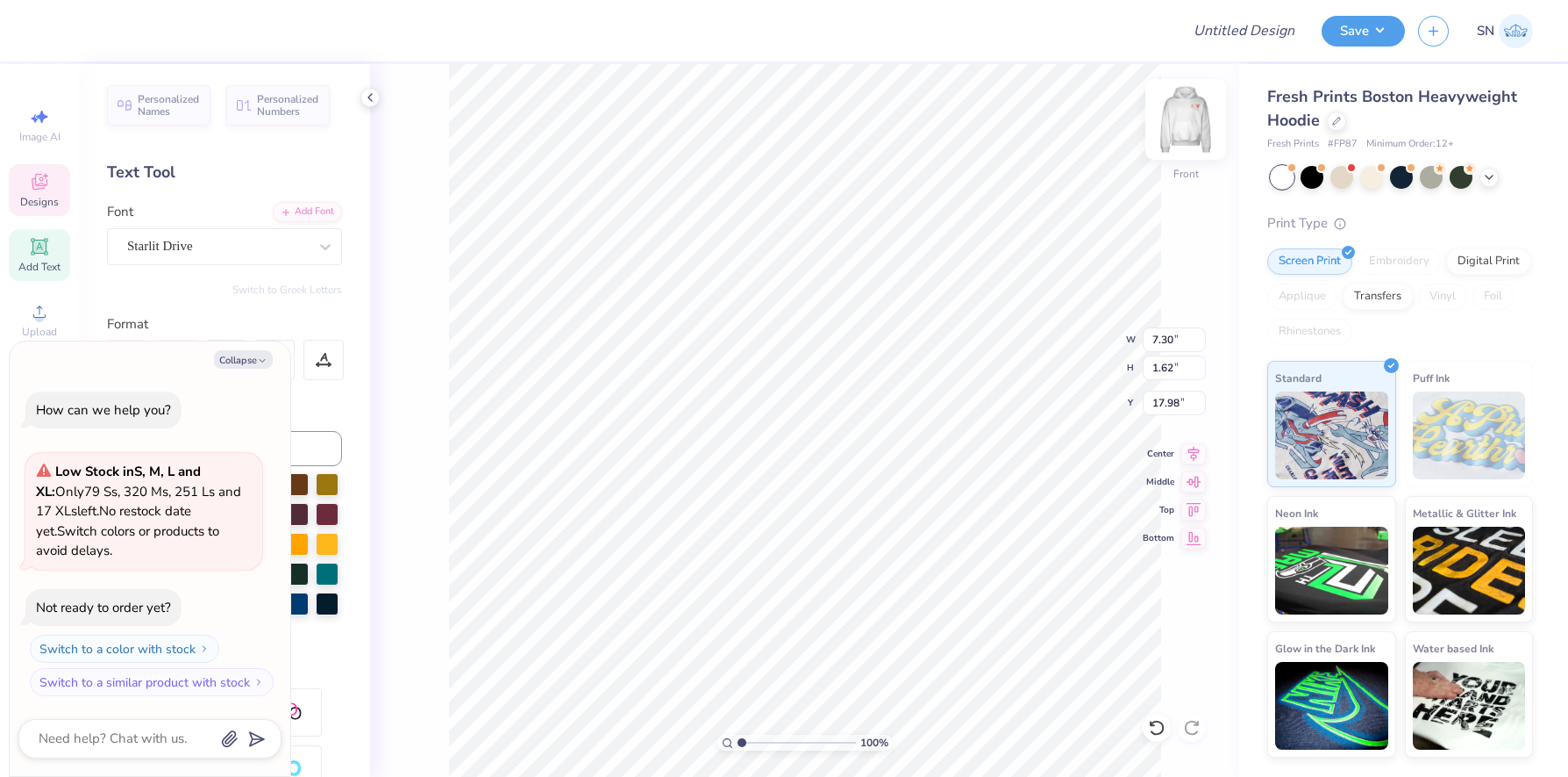
type textarea "Asso"
type textarea "x"
type textarea "Assoc"
type textarea "x"
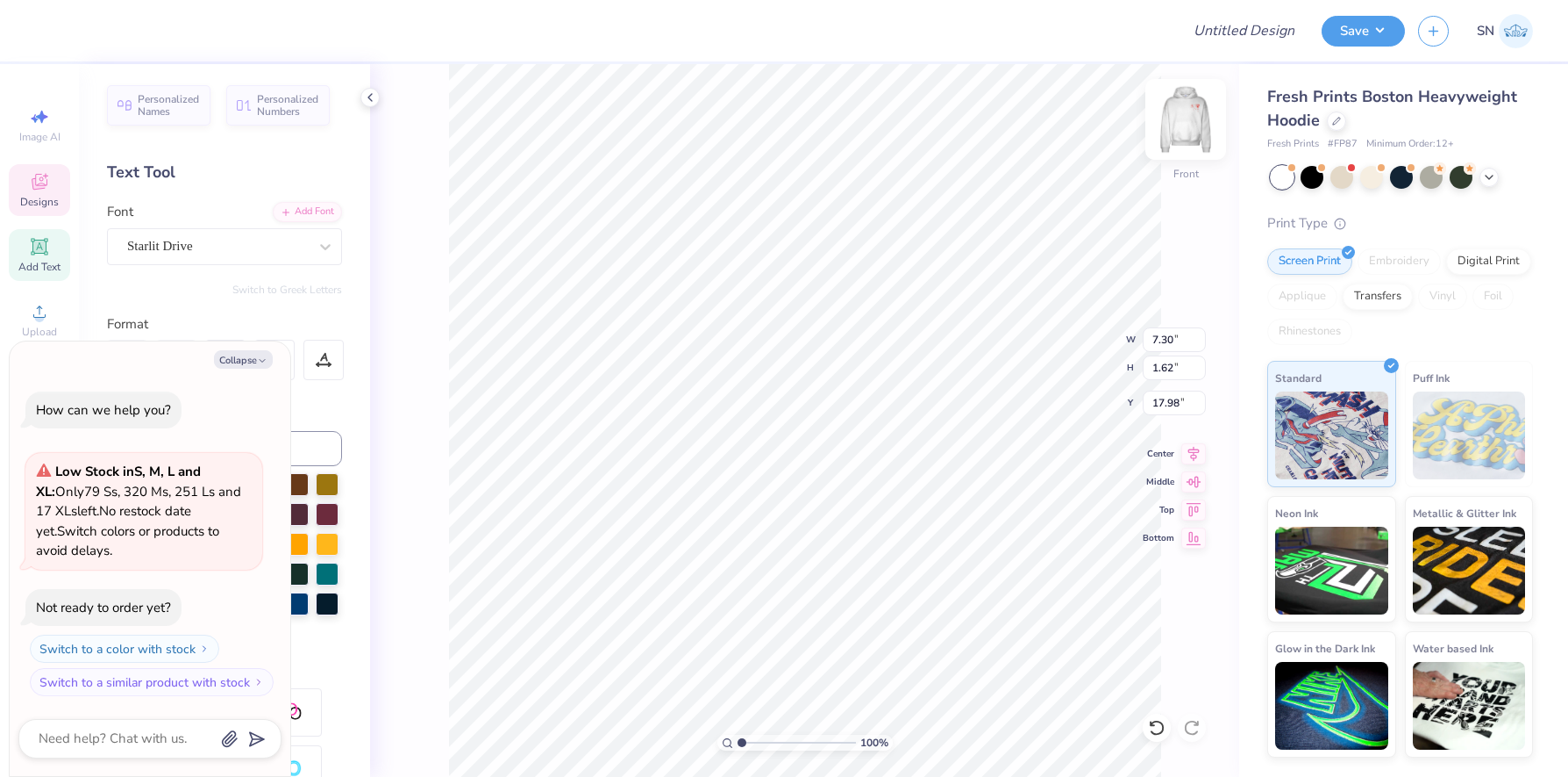
type textarea "Associ"
type textarea "x"
type textarea "Associa"
type textarea "x"
type textarea "Associati"
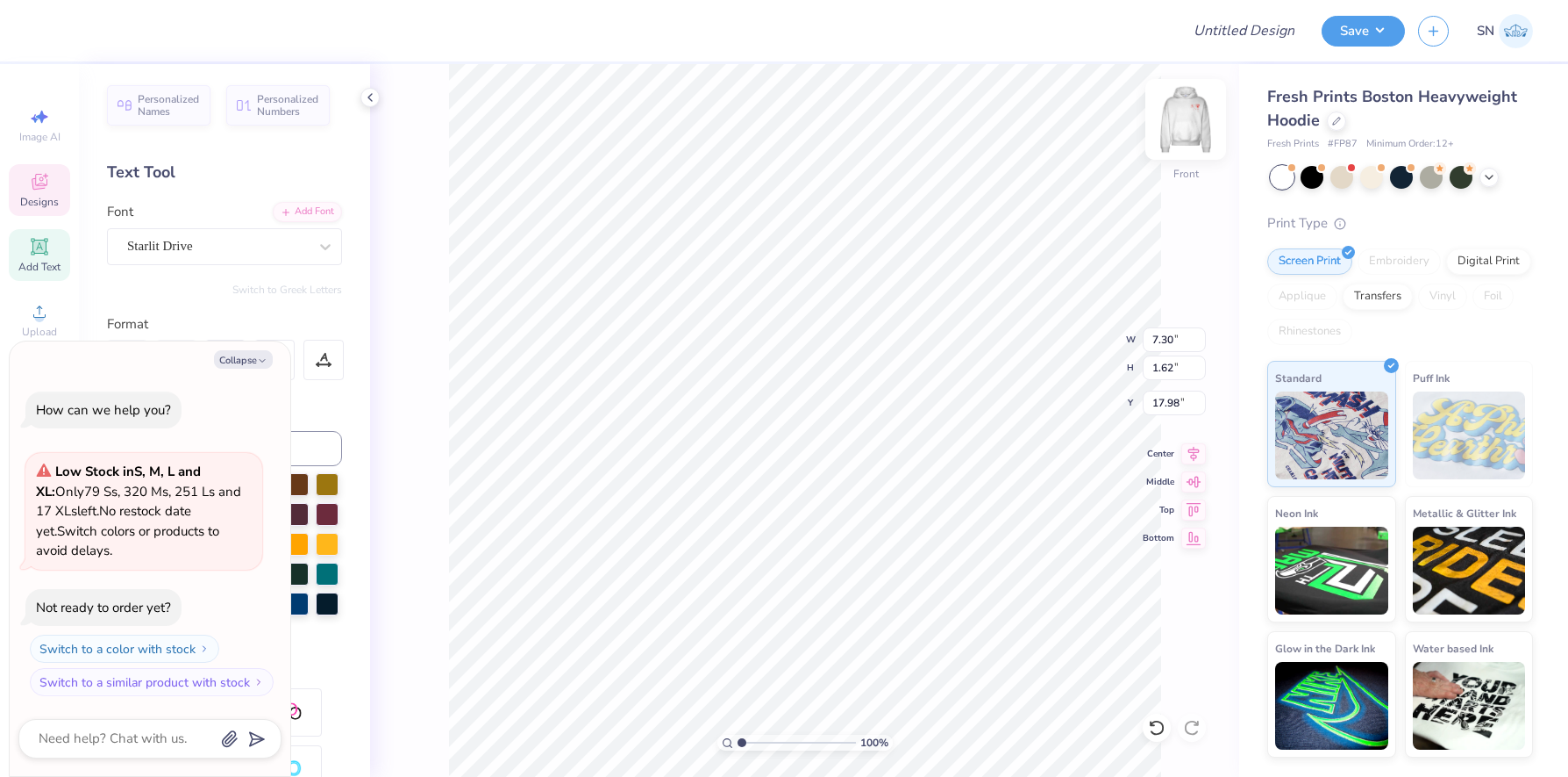
type textarea "x"
type textarea "Associatio"
type textarea "x"
type textarea "Association"
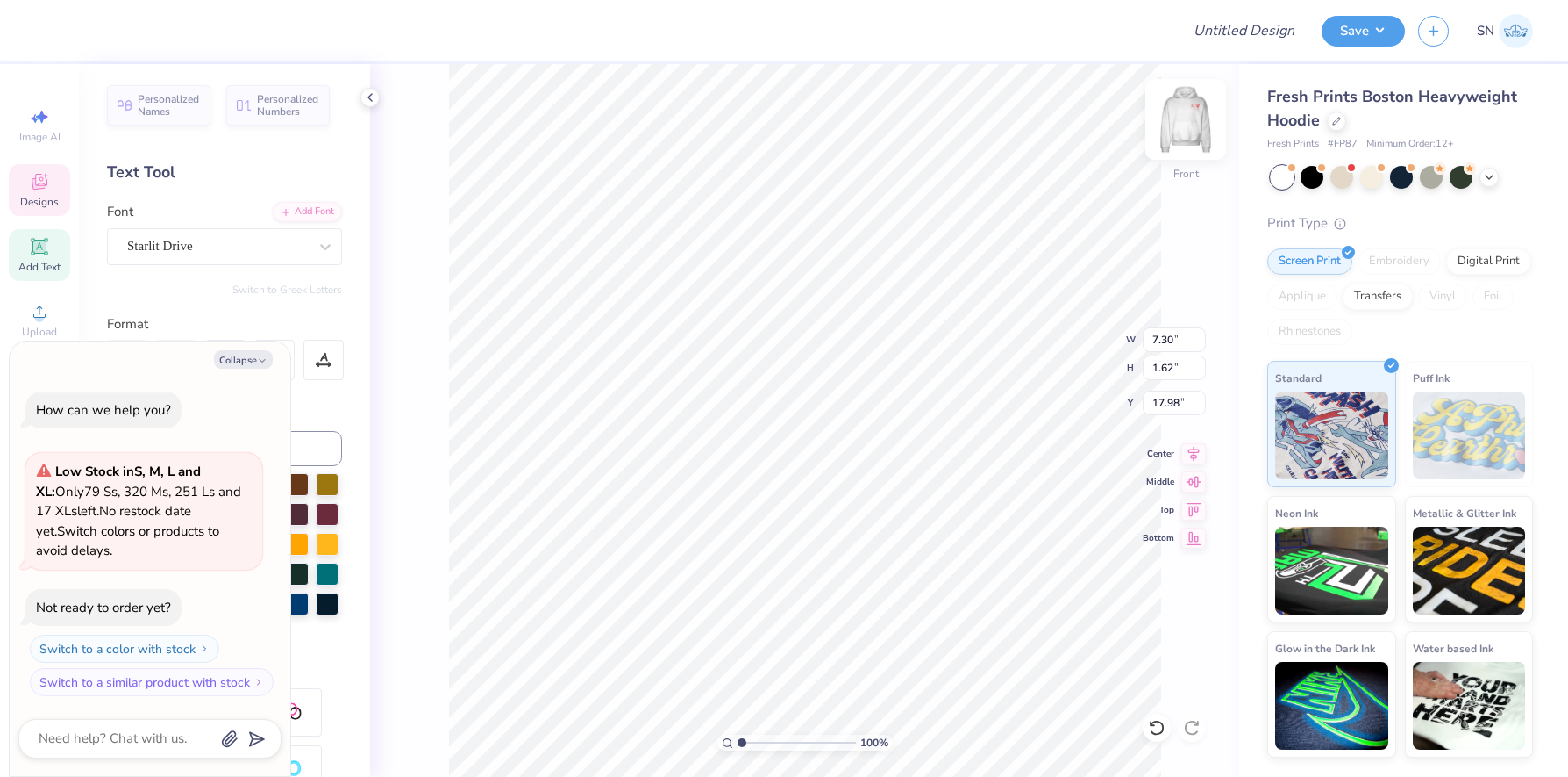
type textarea "x"
type input "1.56"
type input "1.02"
type input "17.87"
type textarea "x"
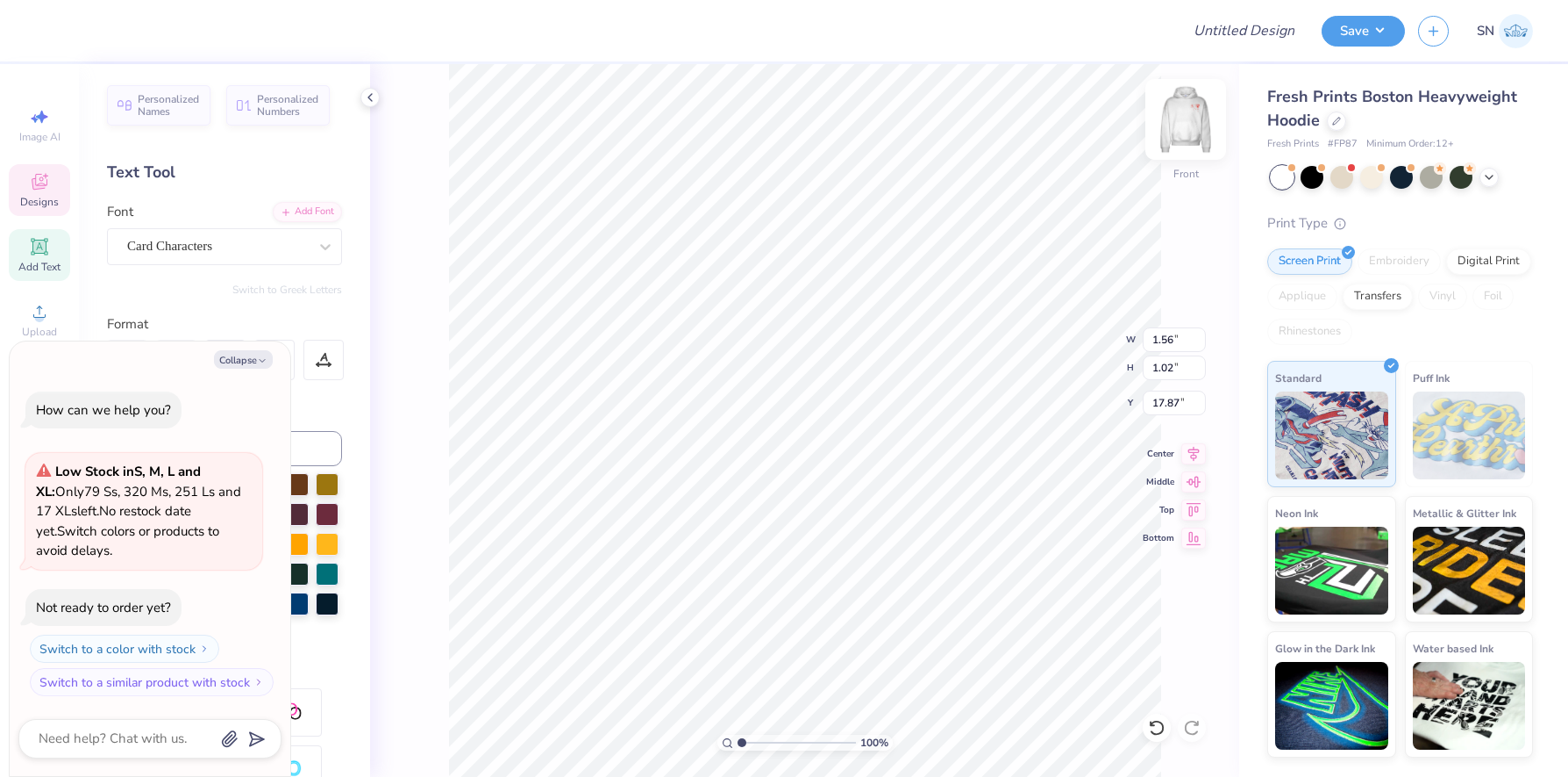
type textarea "A"
type textarea "x"
type textarea "AS"
type textarea "x"
type textarea "ASA"
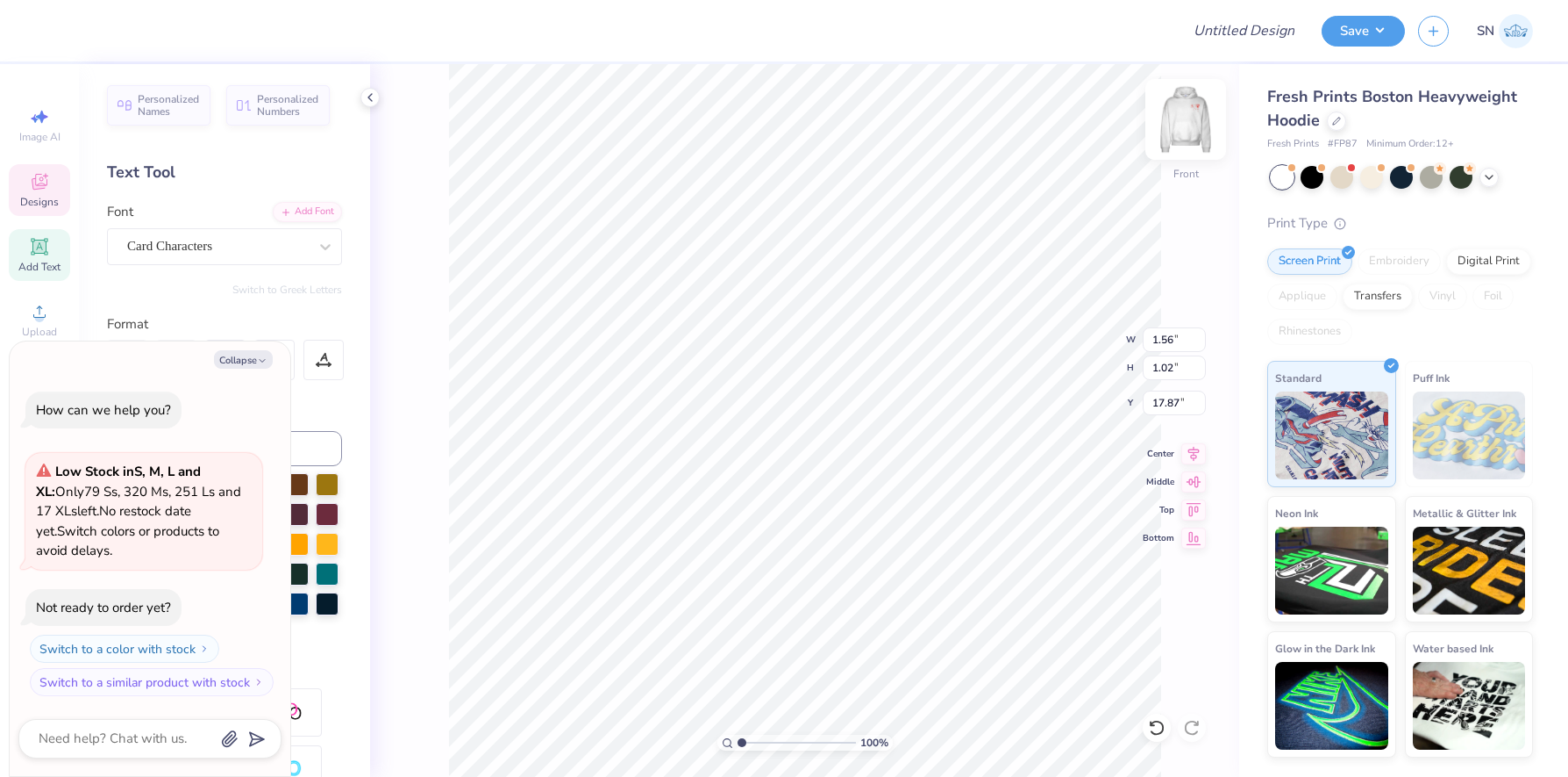
type textarea "x"
type input "3.10"
type input "1.71"
type input "10.60"
type textarea "x"
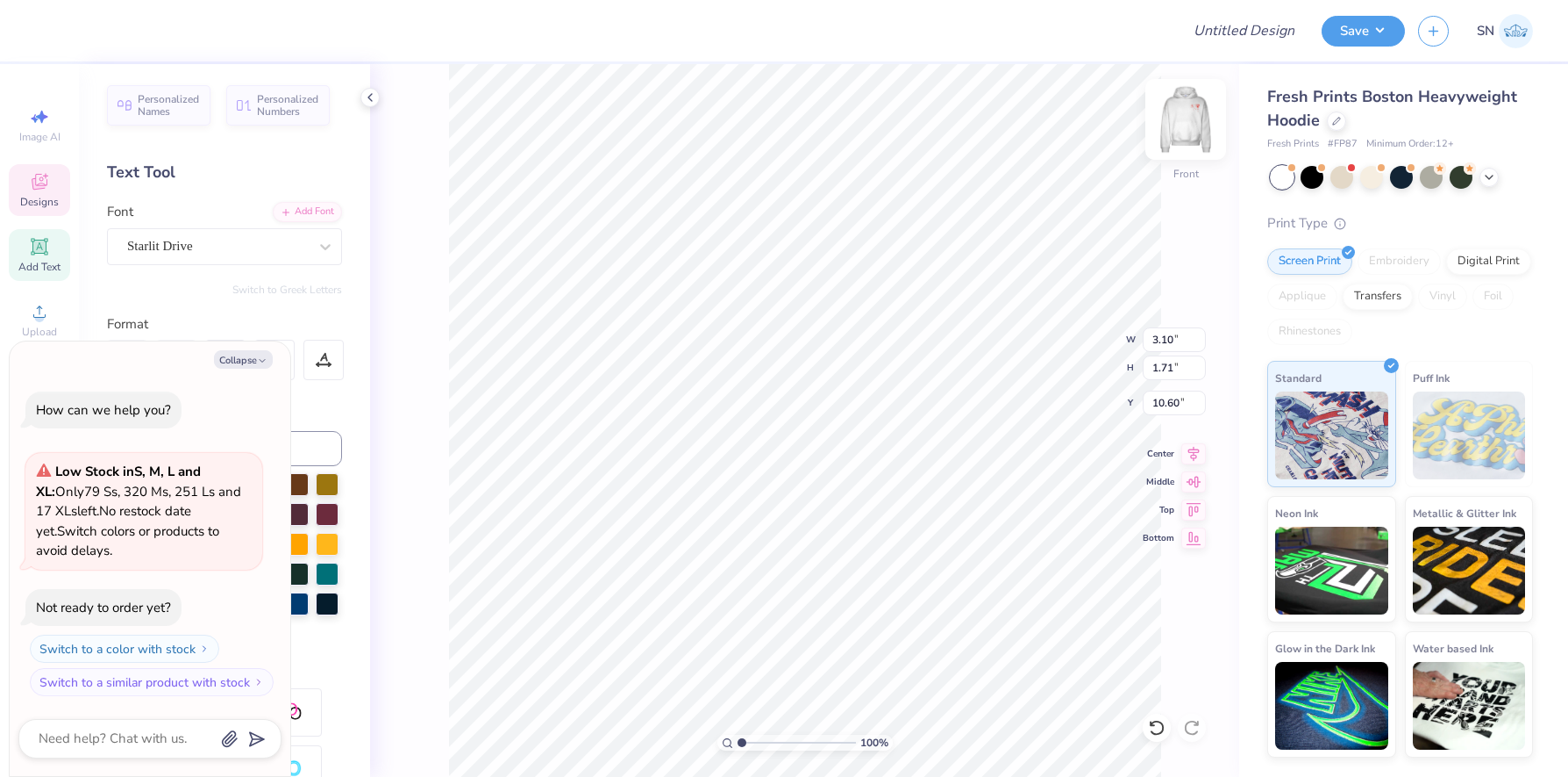
type input "1.56"
type input "1.02"
type input "6.82"
type textarea "x"
type input "7.05"
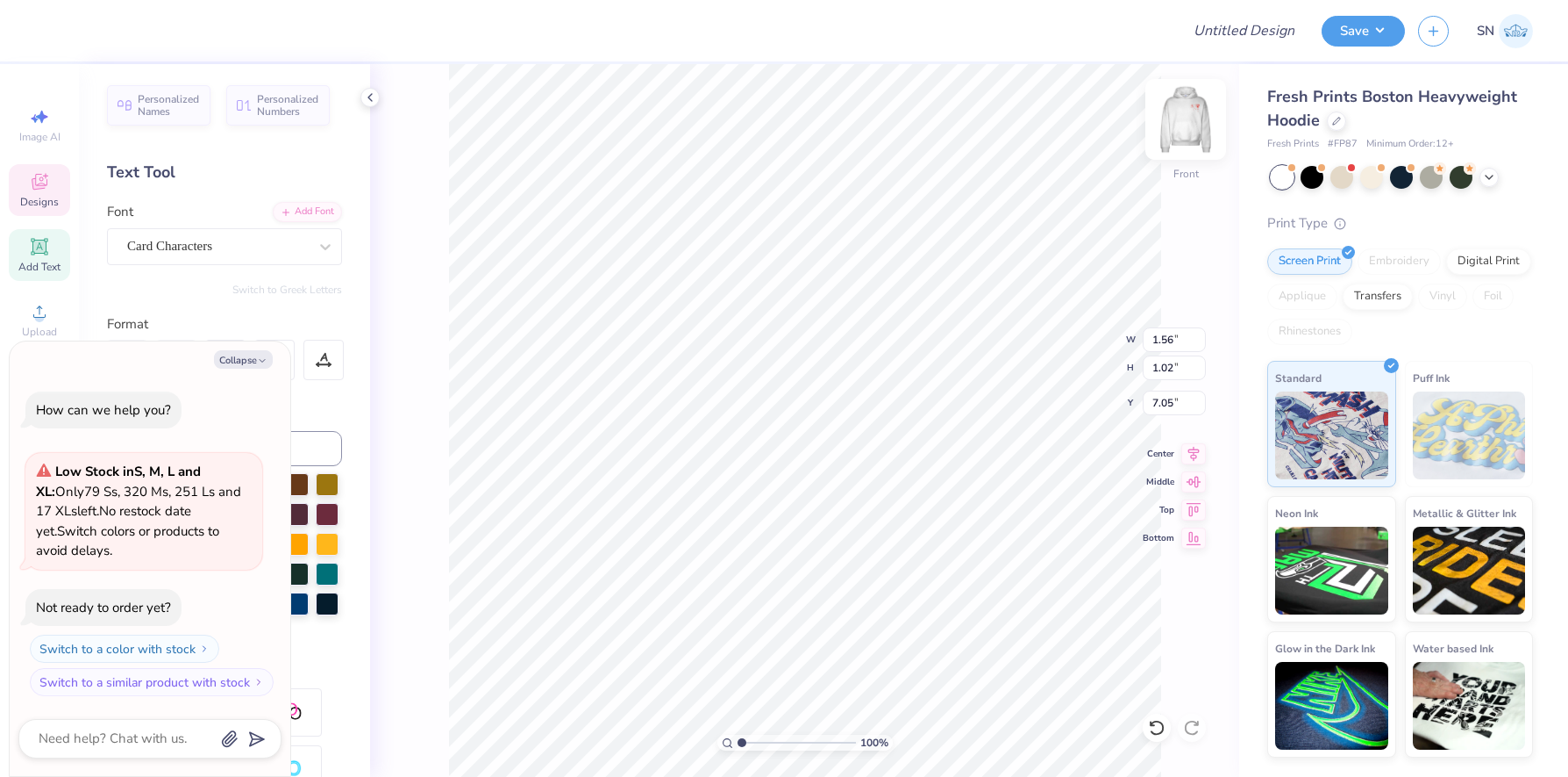
type textarea "x"
type textarea "A"
type textarea "x"
type textarea "AS"
type textarea "x"
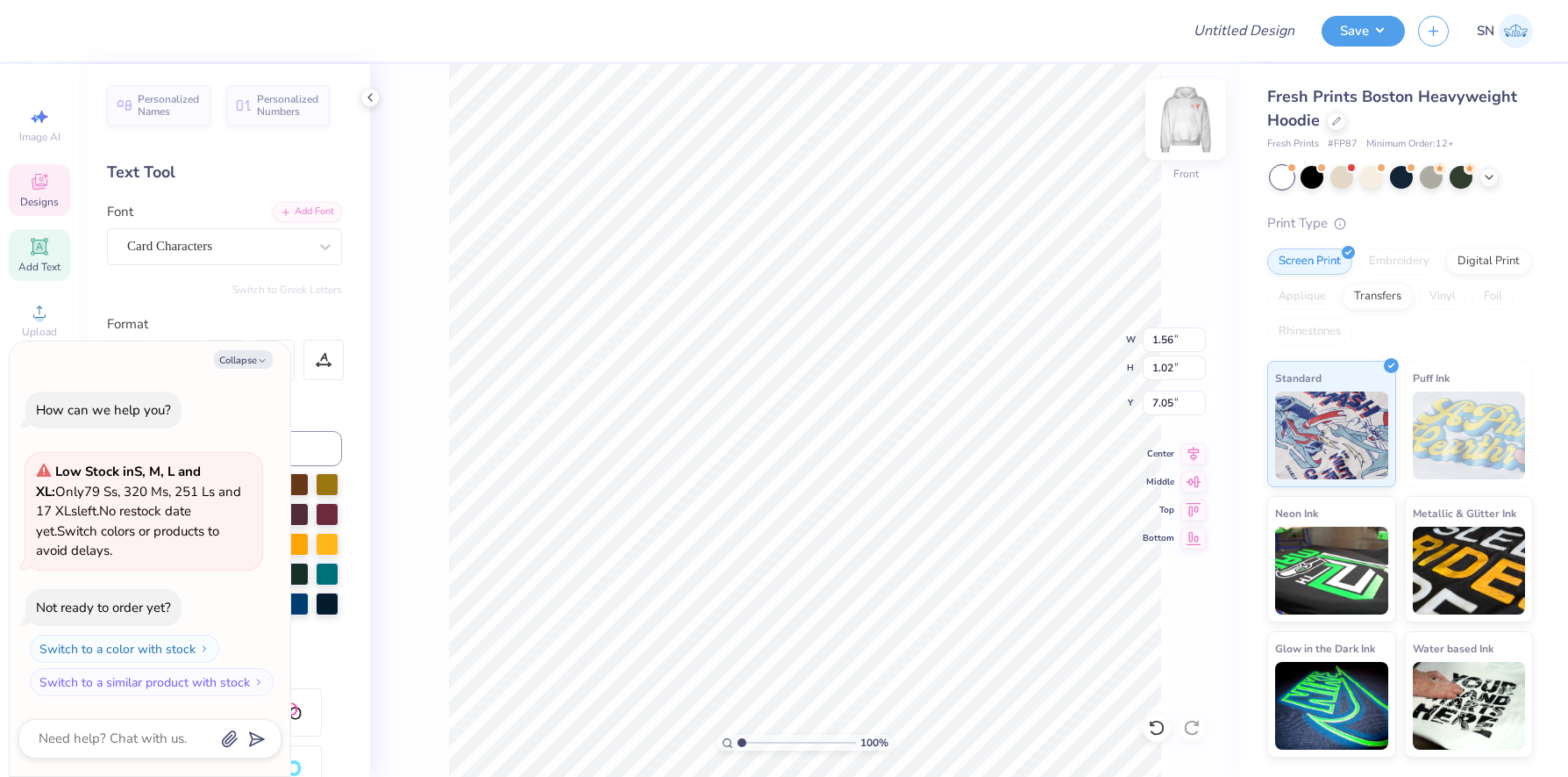
type textarea "ASA"
type textarea "x"
type input "6.68"
type textarea "x"
type input "17.69"
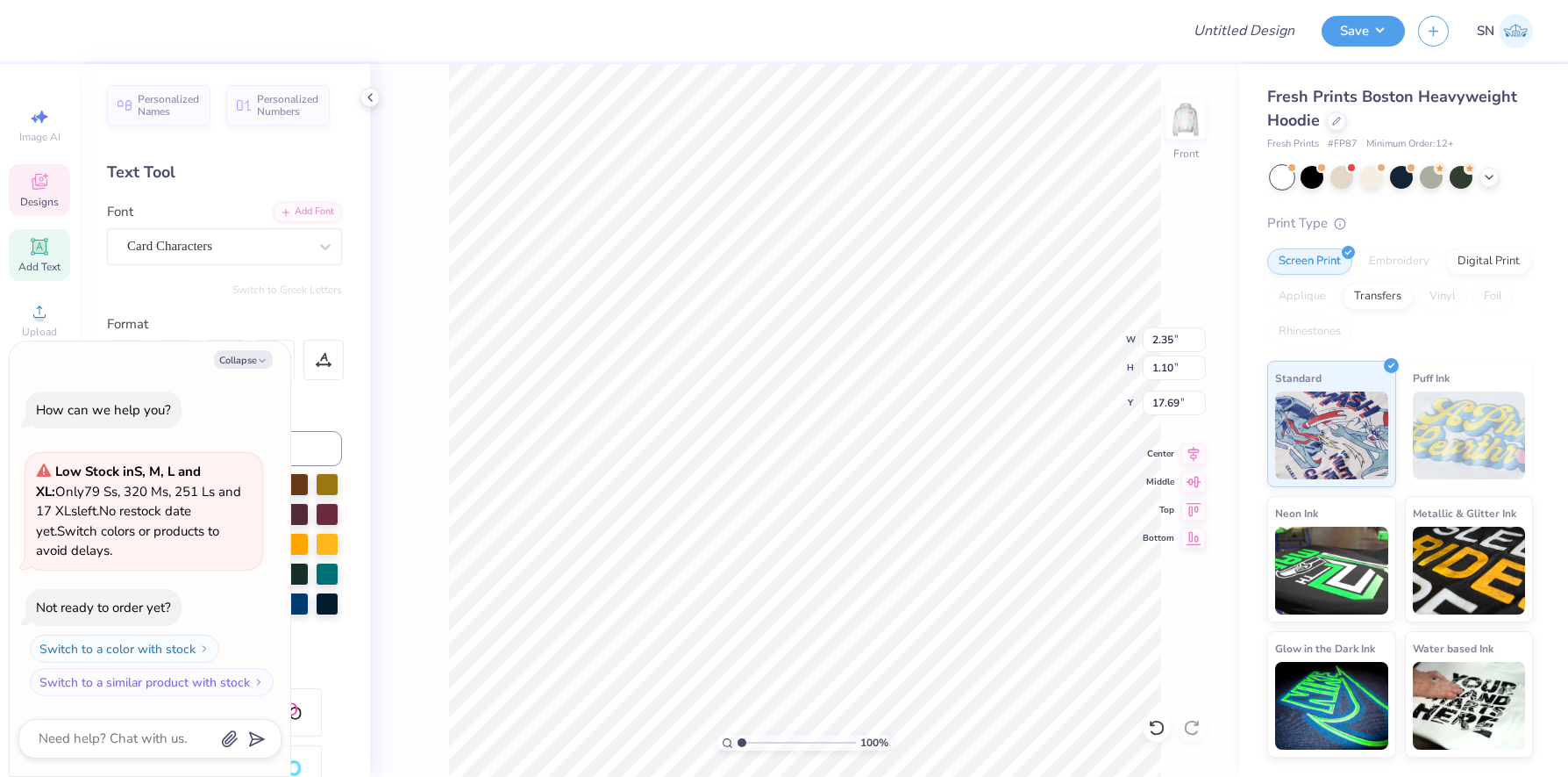
click at [1362, 109] on div "Fresh Prints Boston Heavyweight Hoodie" at bounding box center [1400, 109] width 266 height 48
click at [1339, 119] on icon at bounding box center [1337, 120] width 9 height 9
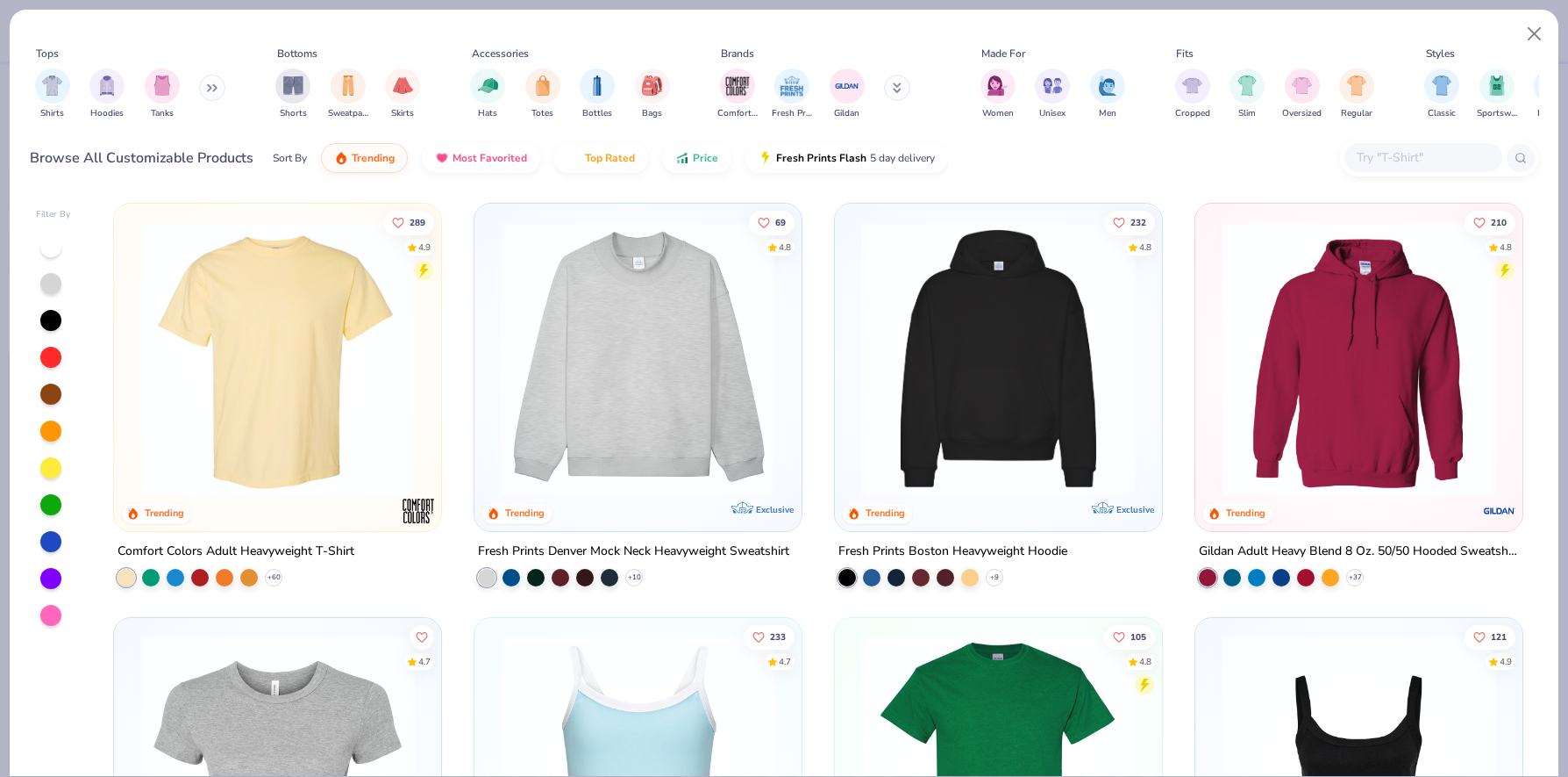
click at [337, 449] on img at bounding box center [278, 359] width 292 height 275
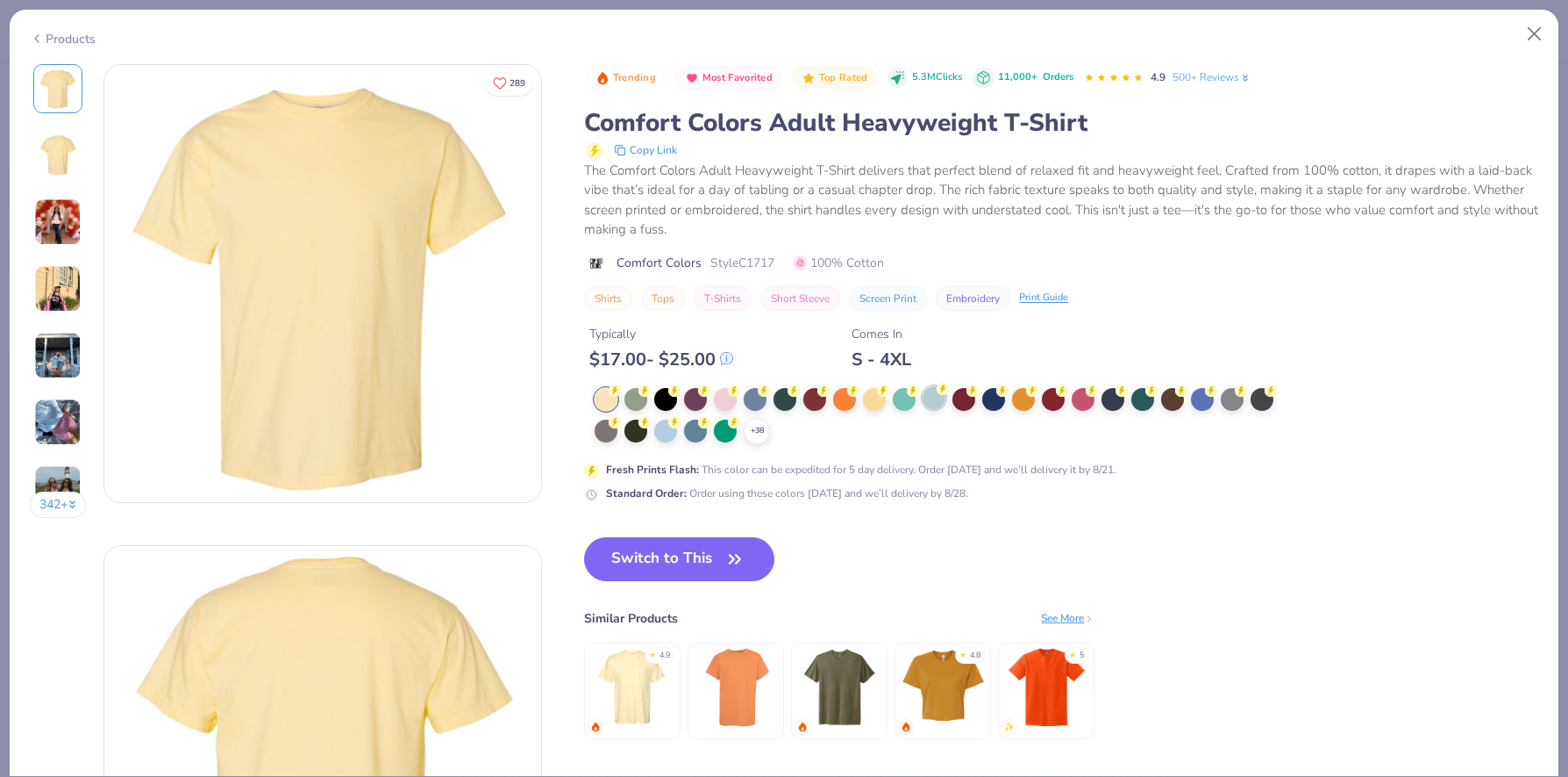
click at [933, 400] on div at bounding box center [934, 397] width 23 height 23
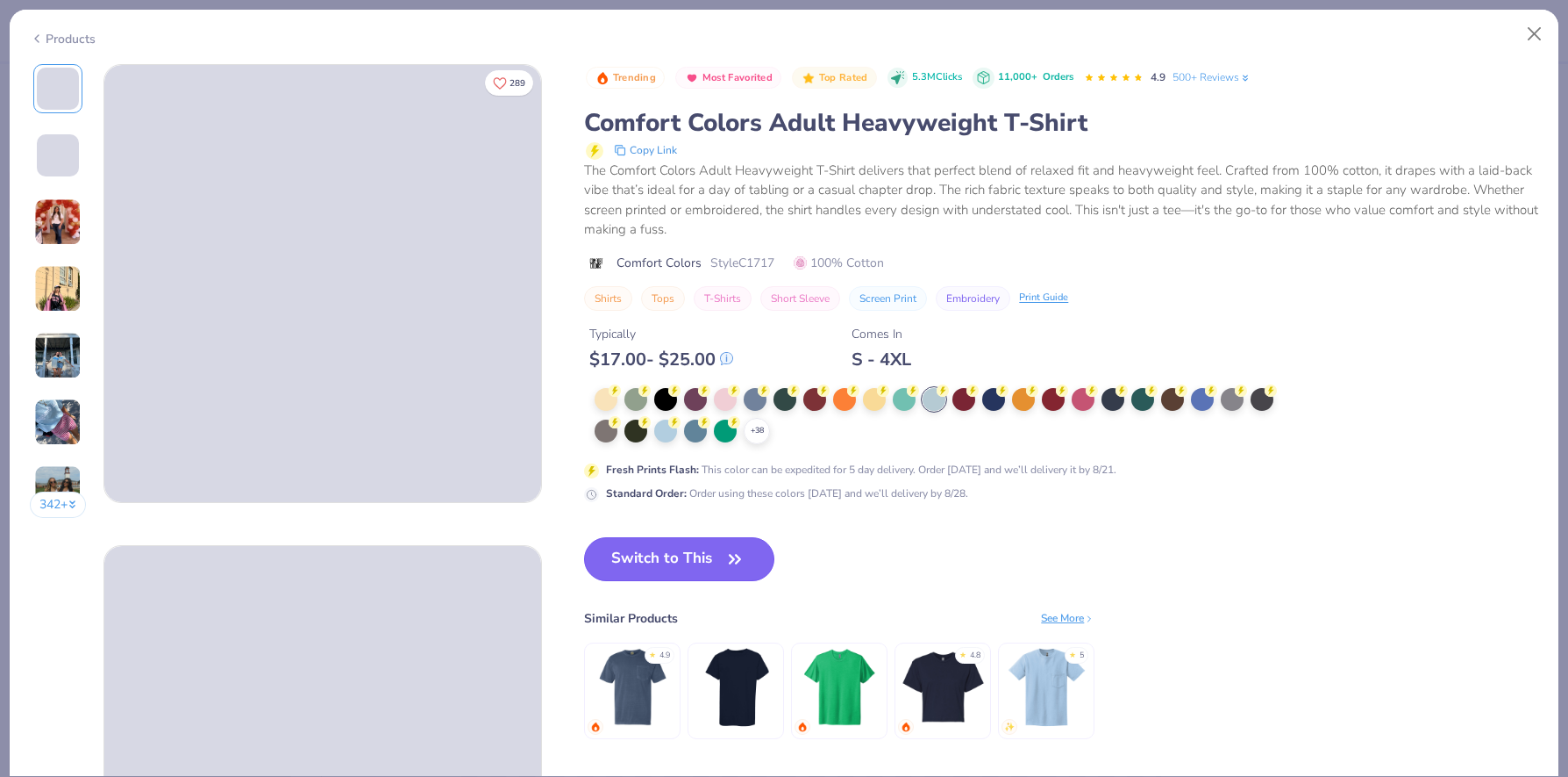
click at [710, 577] on button "Switch to This" at bounding box center [679, 559] width 190 height 44
click at [707, 567] on button "Switch to This" at bounding box center [679, 559] width 190 height 44
click at [694, 560] on button "Switch to This" at bounding box center [679, 559] width 190 height 44
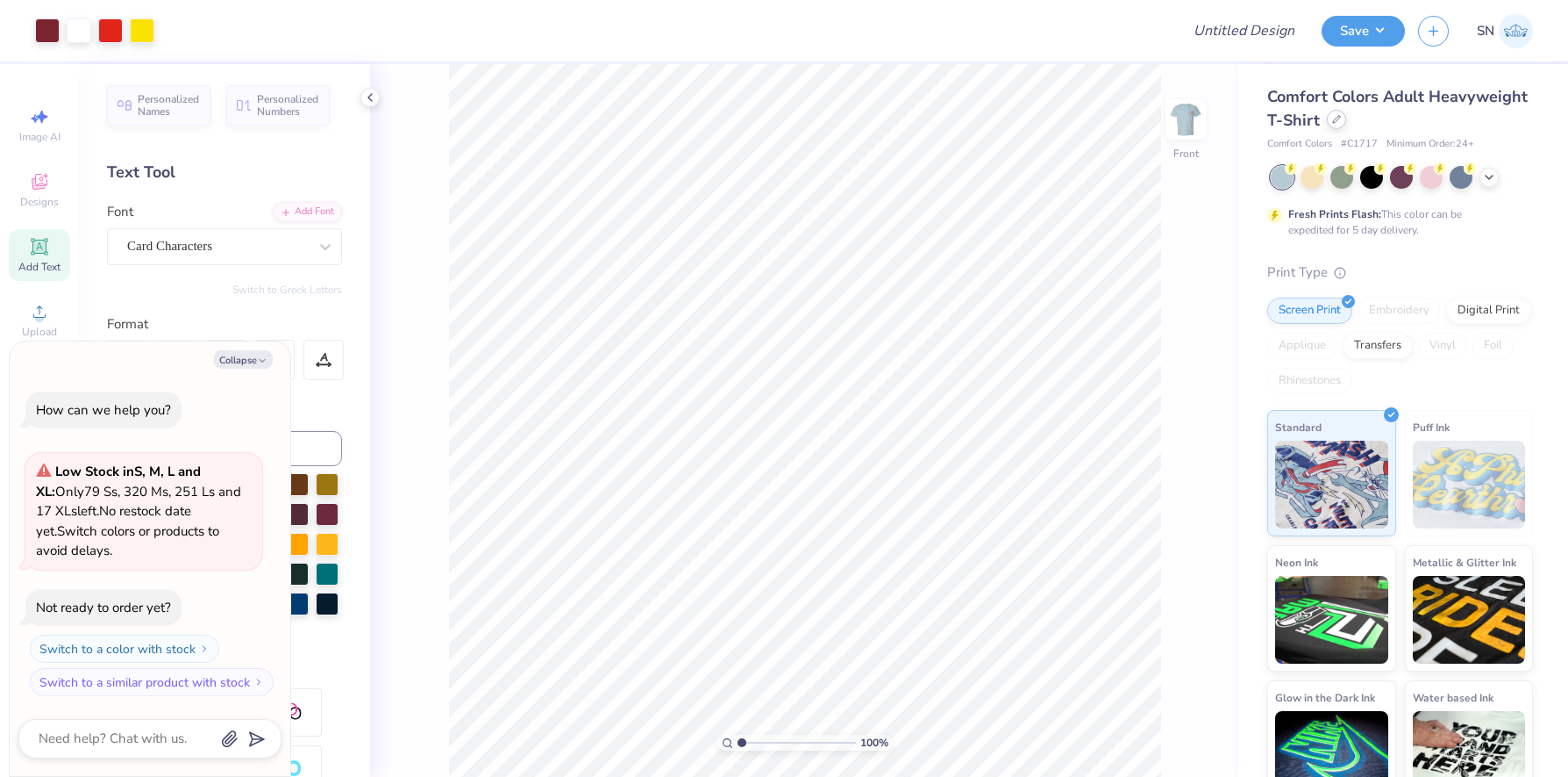
click at [1341, 123] on div at bounding box center [1336, 119] width 19 height 19
type textarea "x"
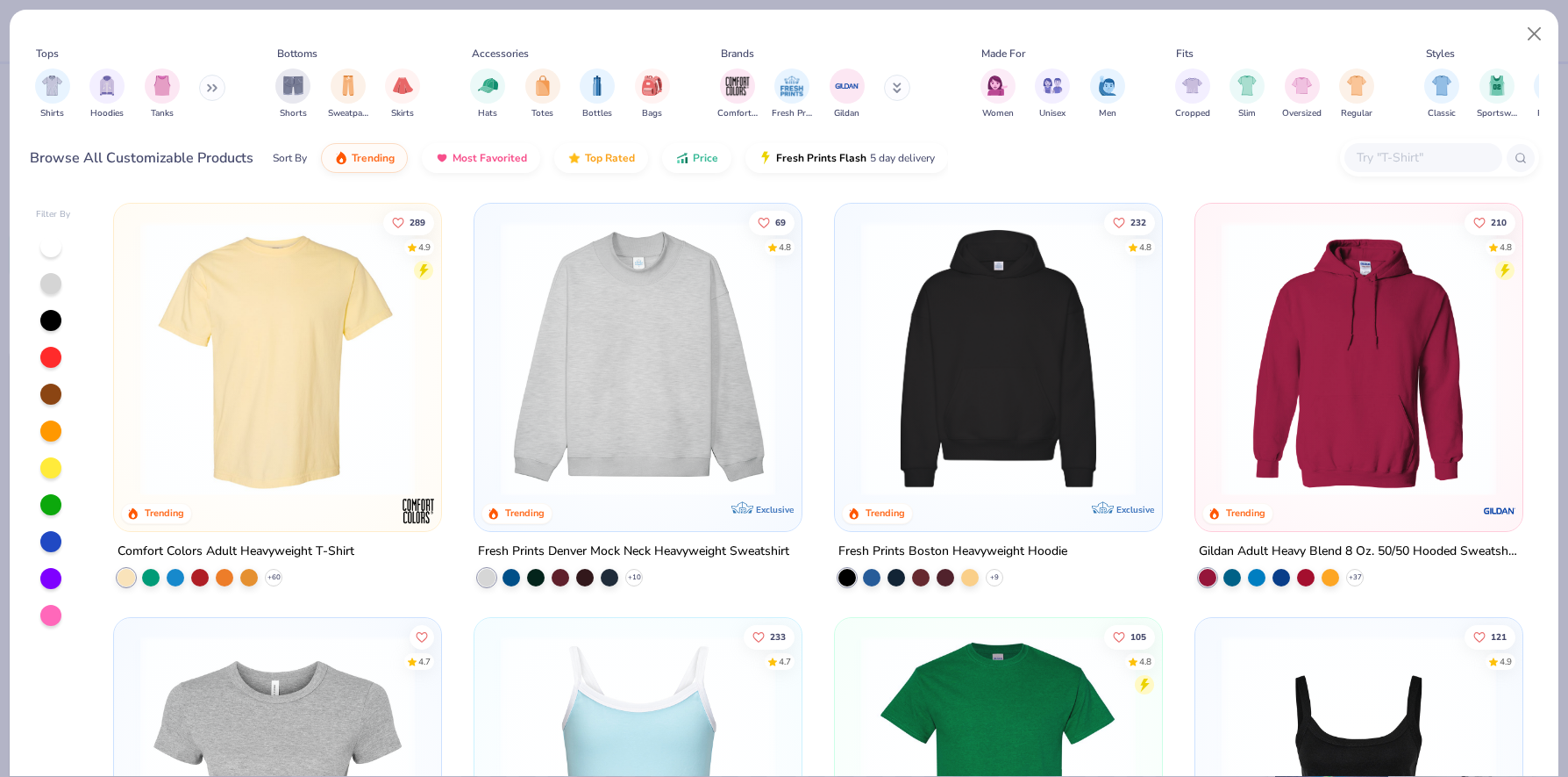
click at [1384, 174] on div at bounding box center [1439, 157] width 199 height 38
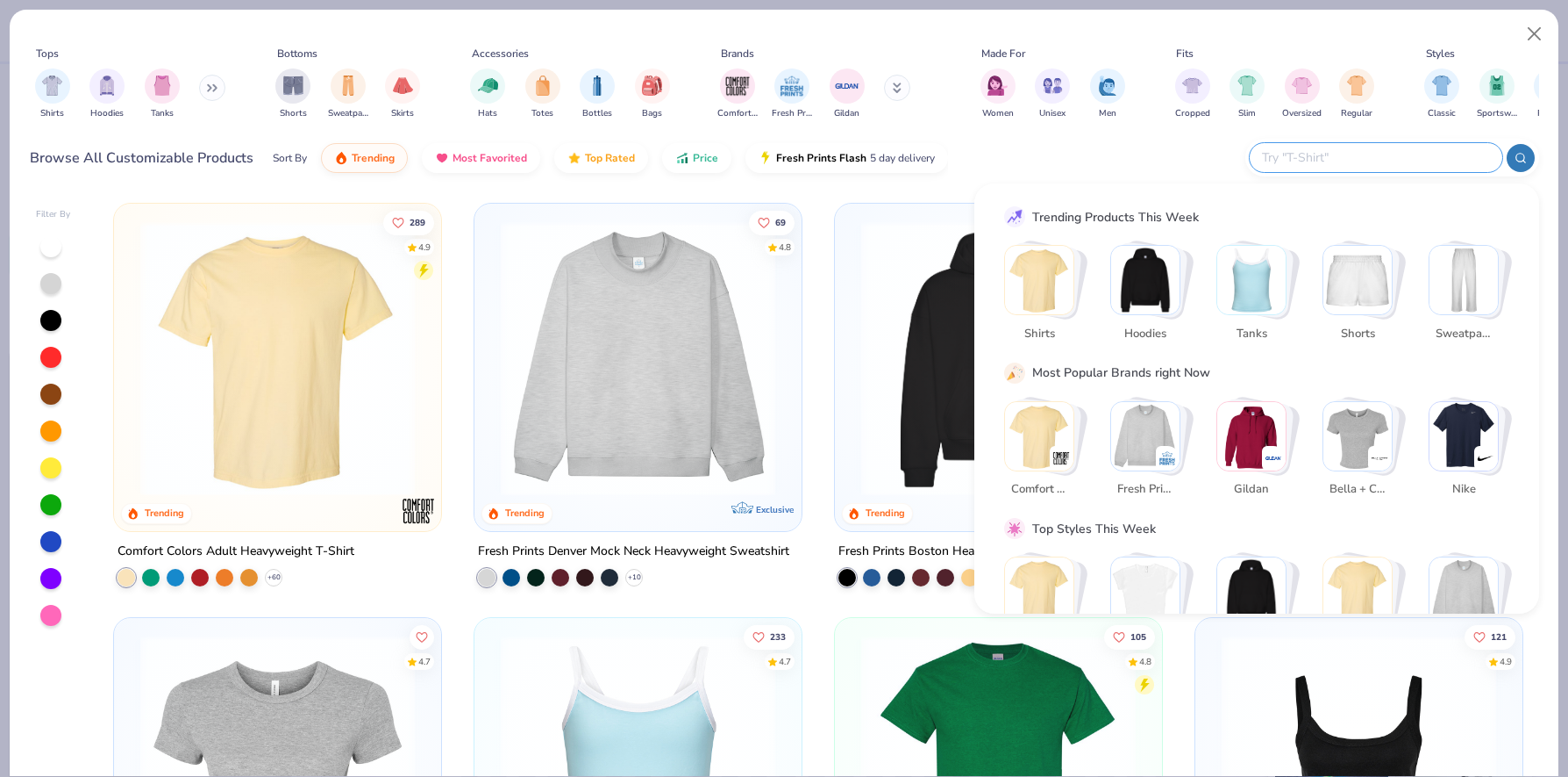
type input "f"
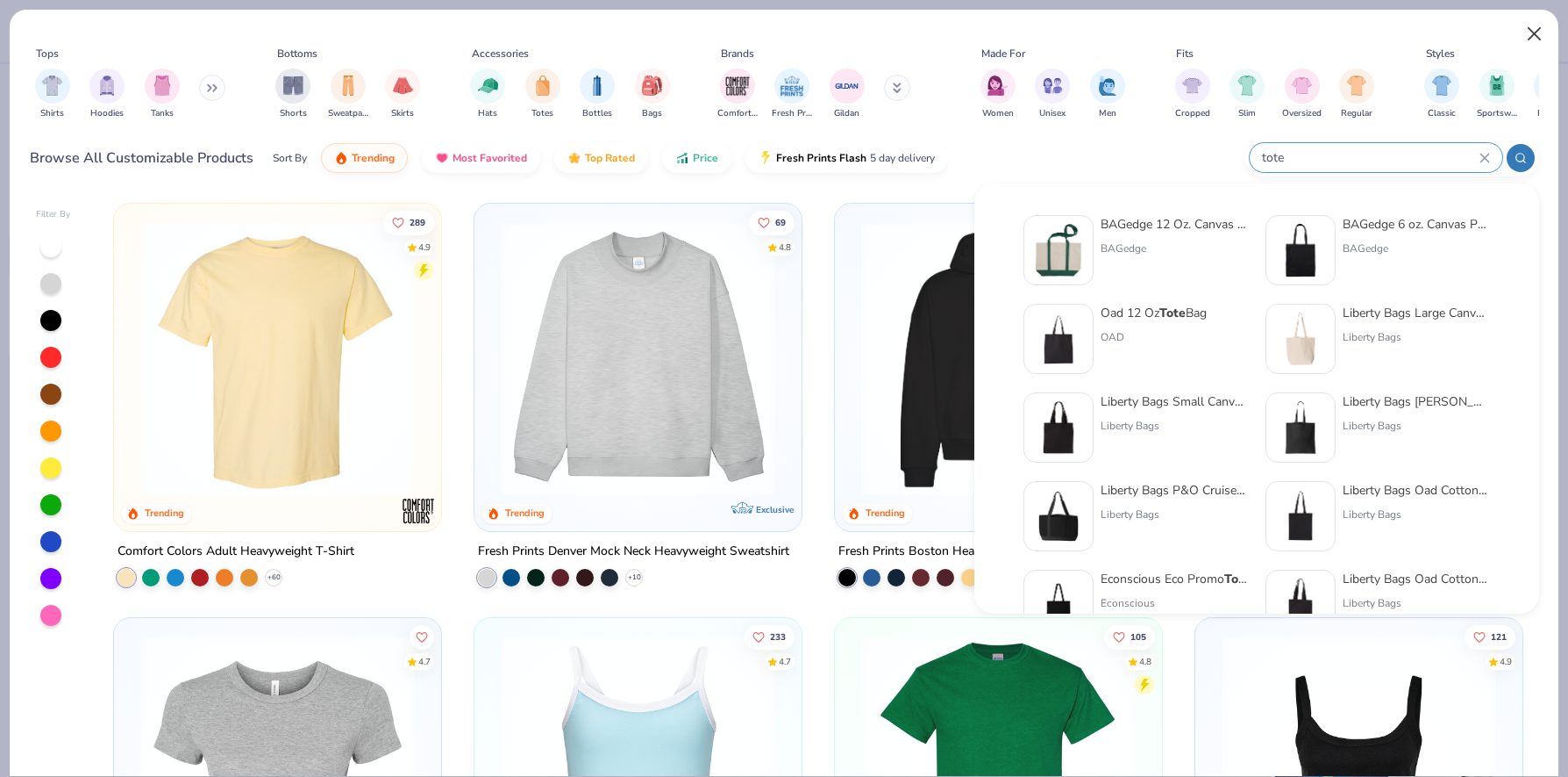
type input "tote"
click at [1542, 32] on button "Close" at bounding box center [1535, 34] width 33 height 33
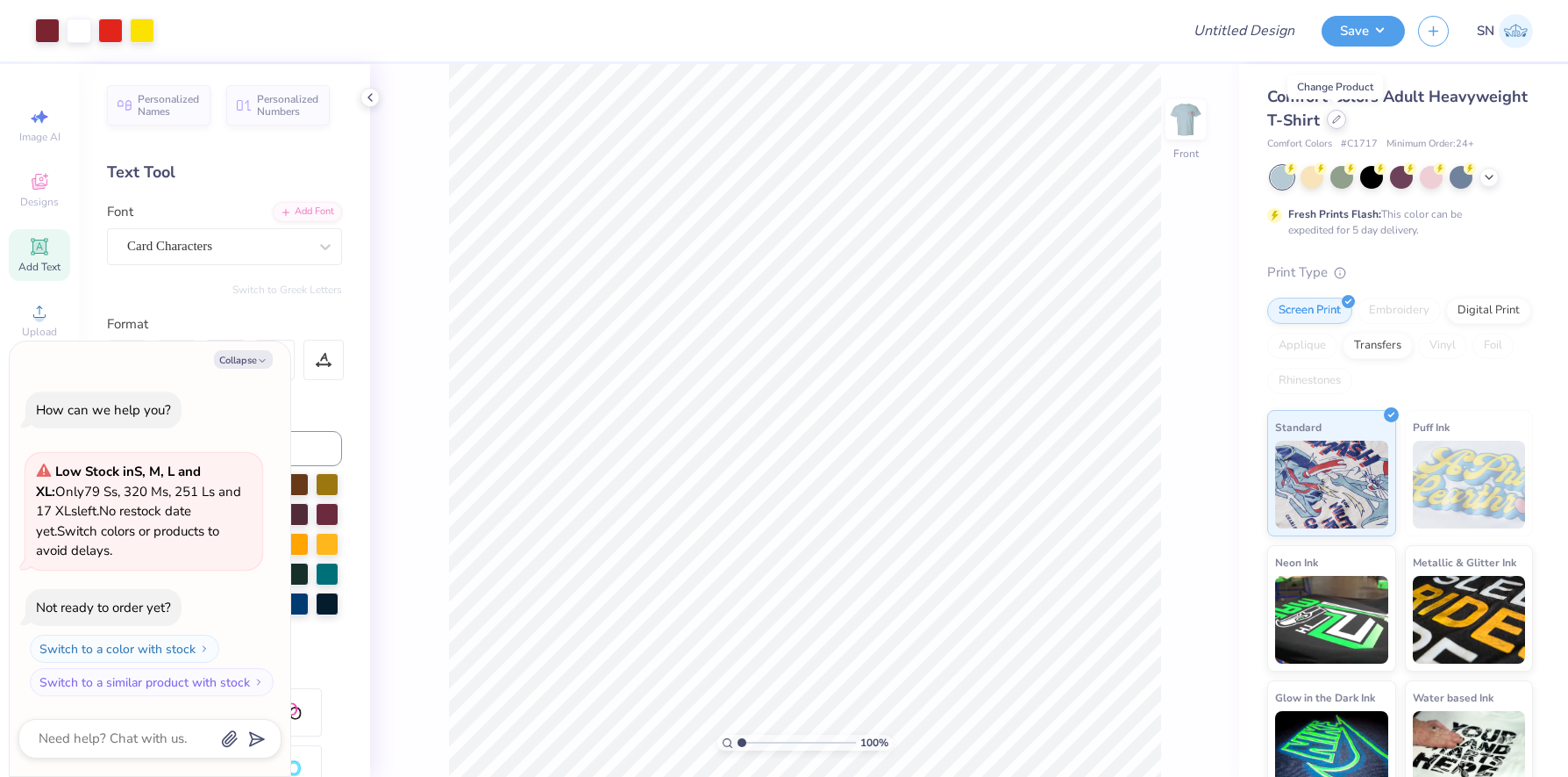
click at [1343, 121] on div at bounding box center [1336, 119] width 19 height 19
type textarea "x"
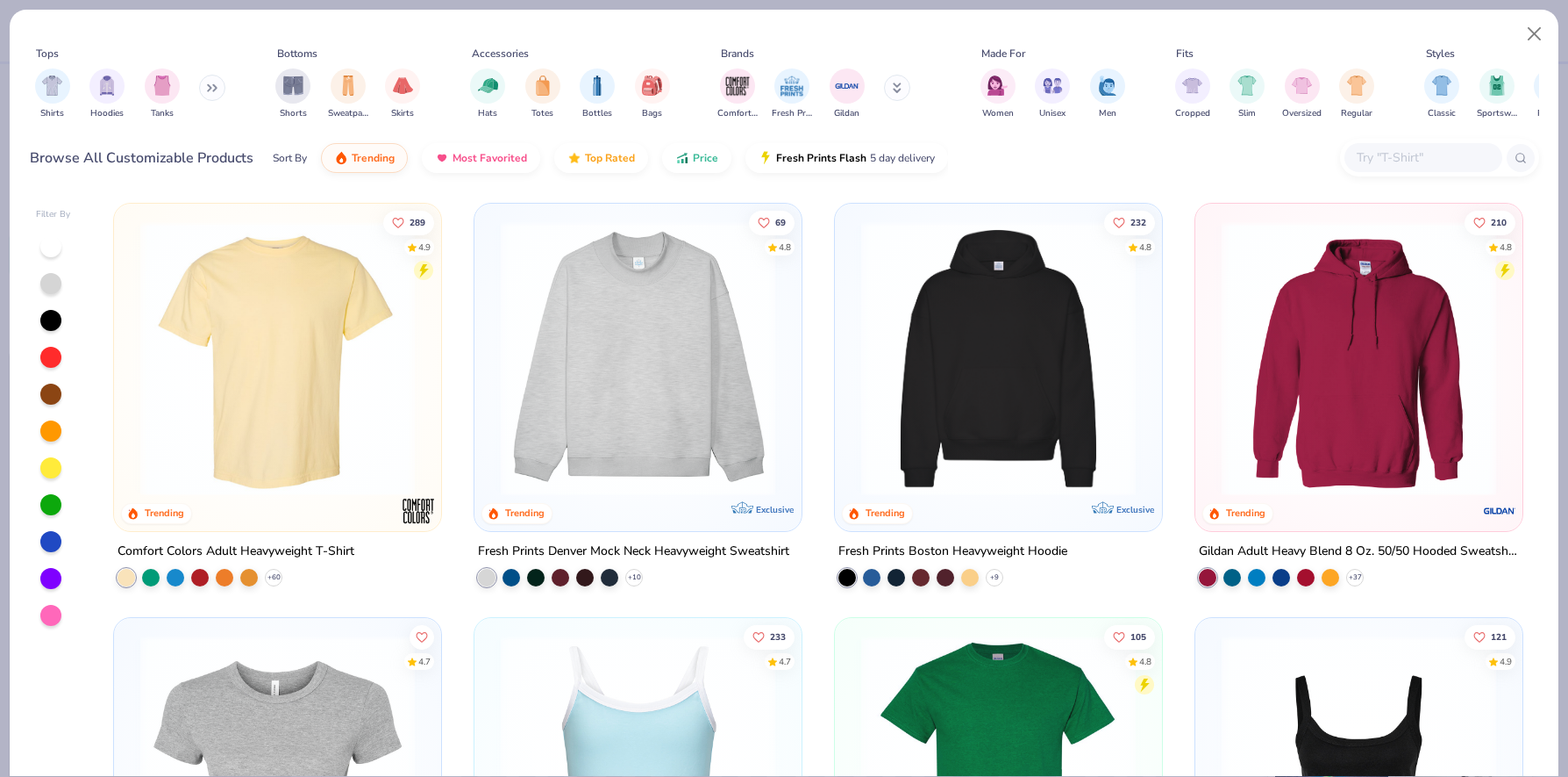
click at [1369, 144] on div at bounding box center [1424, 157] width 158 height 29
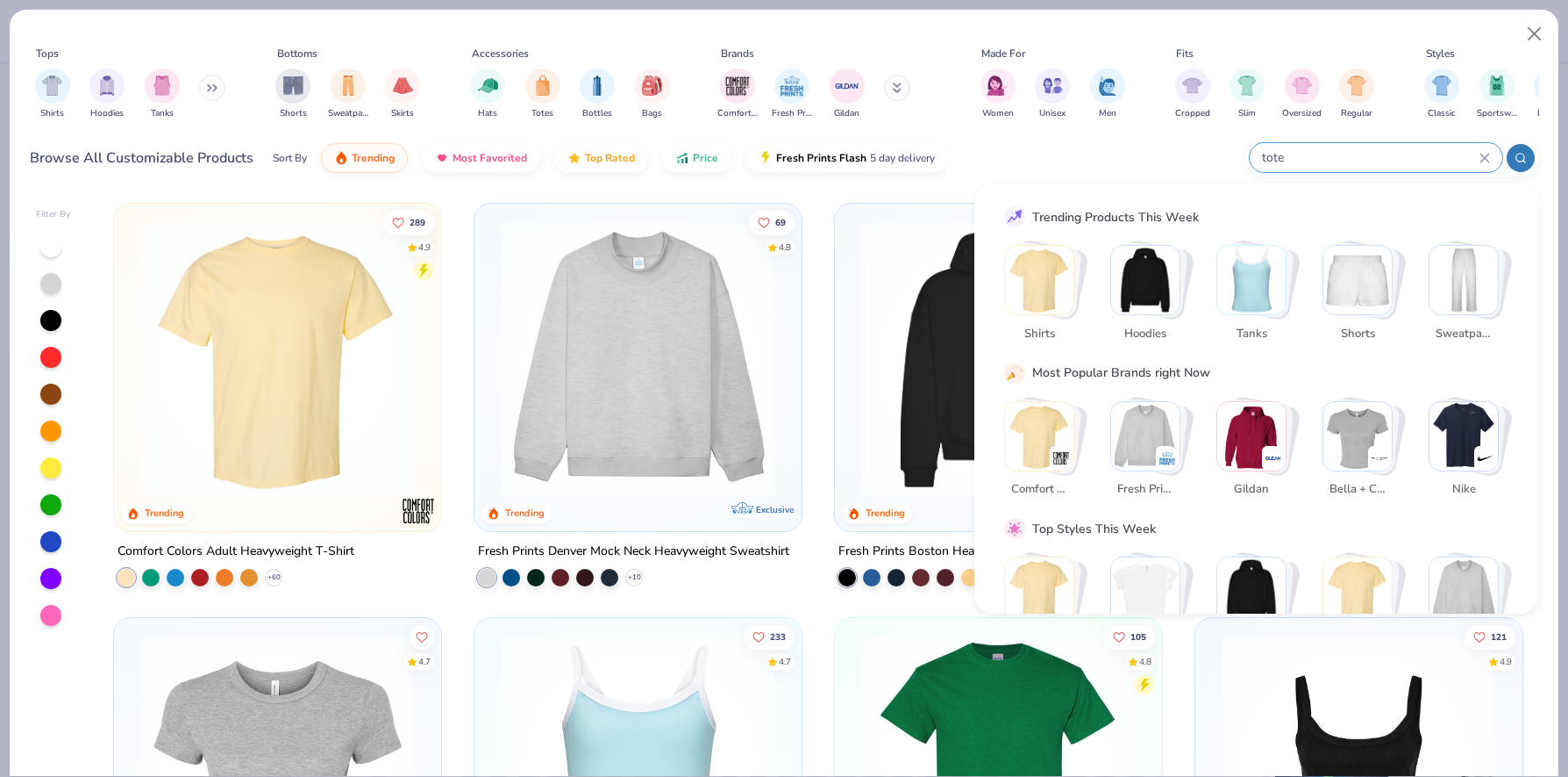
type input "tote"
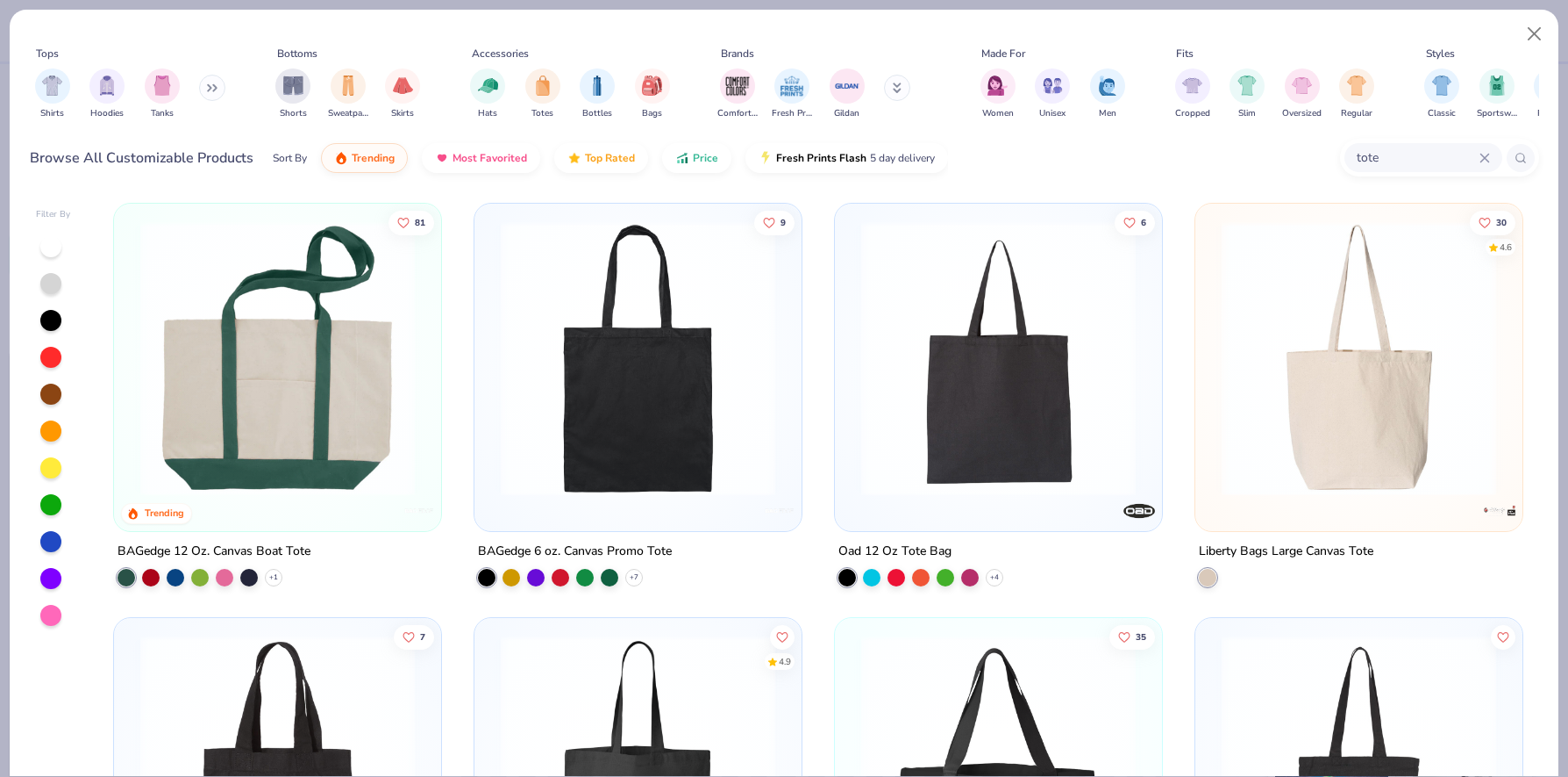
click at [373, 400] on img at bounding box center [278, 359] width 292 height 275
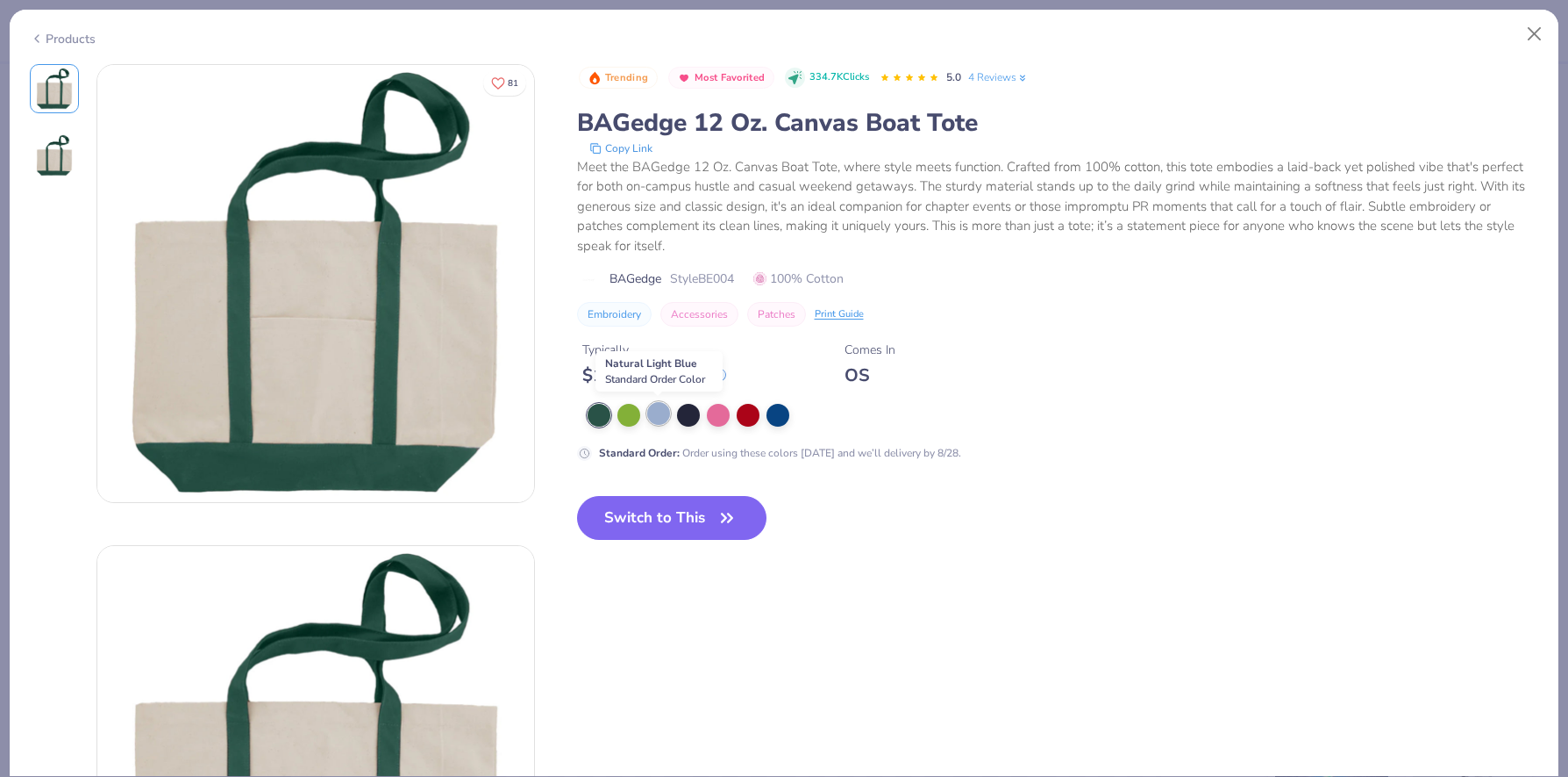
click at [659, 413] on div at bounding box center [658, 413] width 23 height 23
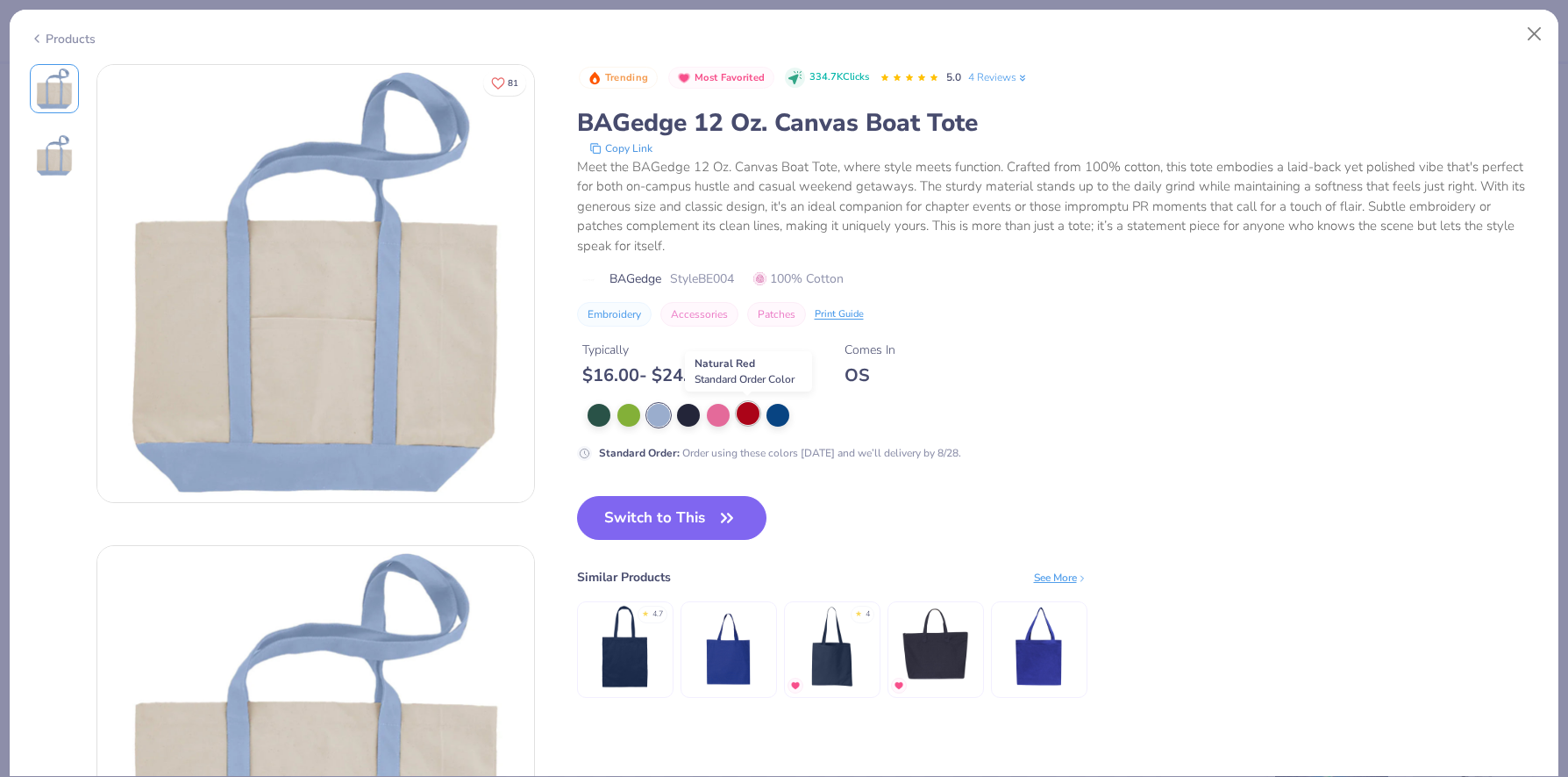
click at [754, 413] on div at bounding box center [748, 413] width 23 height 23
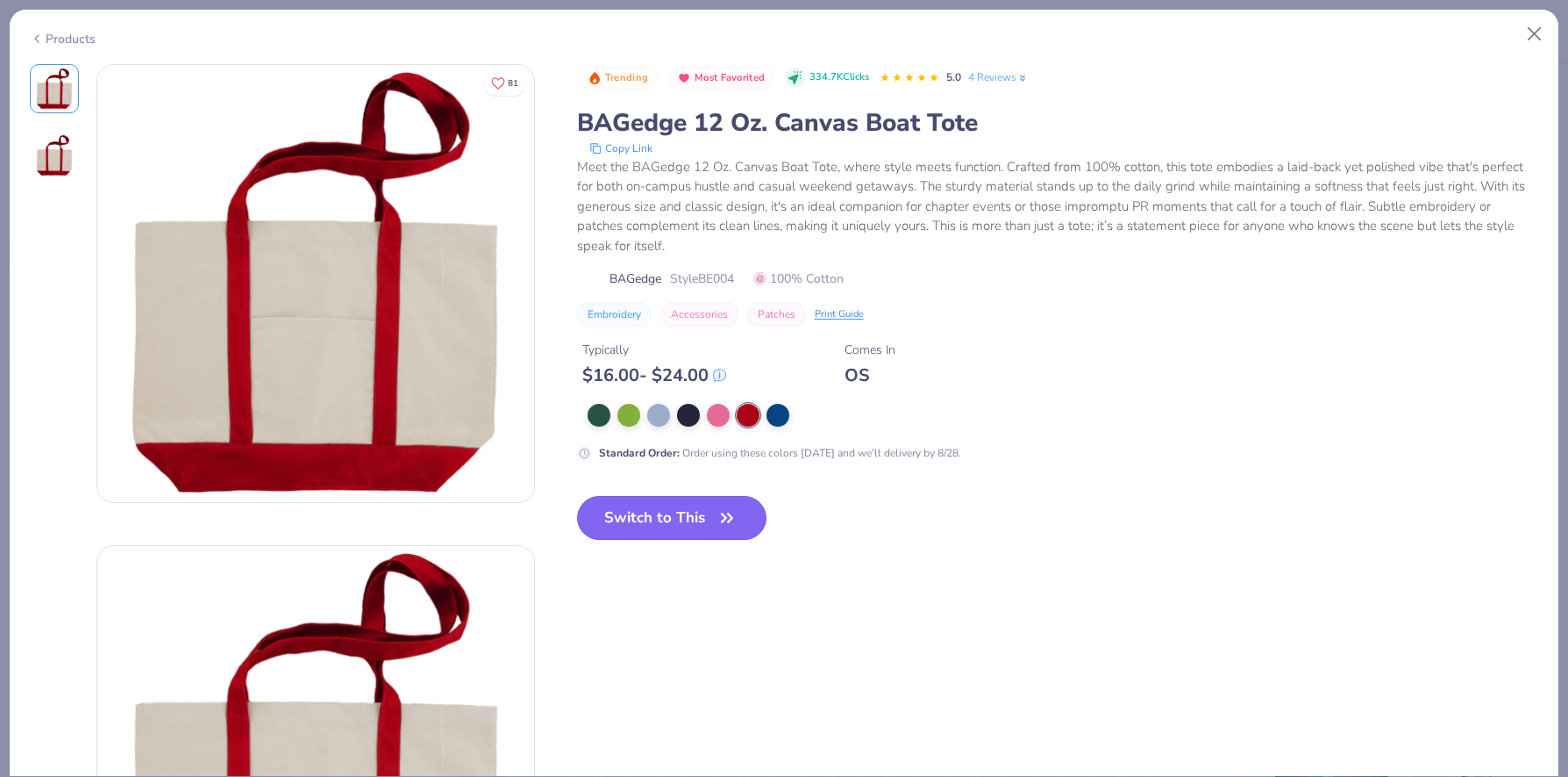
click at [688, 518] on button "Switch to This" at bounding box center [672, 518] width 190 height 44
click at [715, 522] on span "button" at bounding box center [727, 518] width 25 height 25
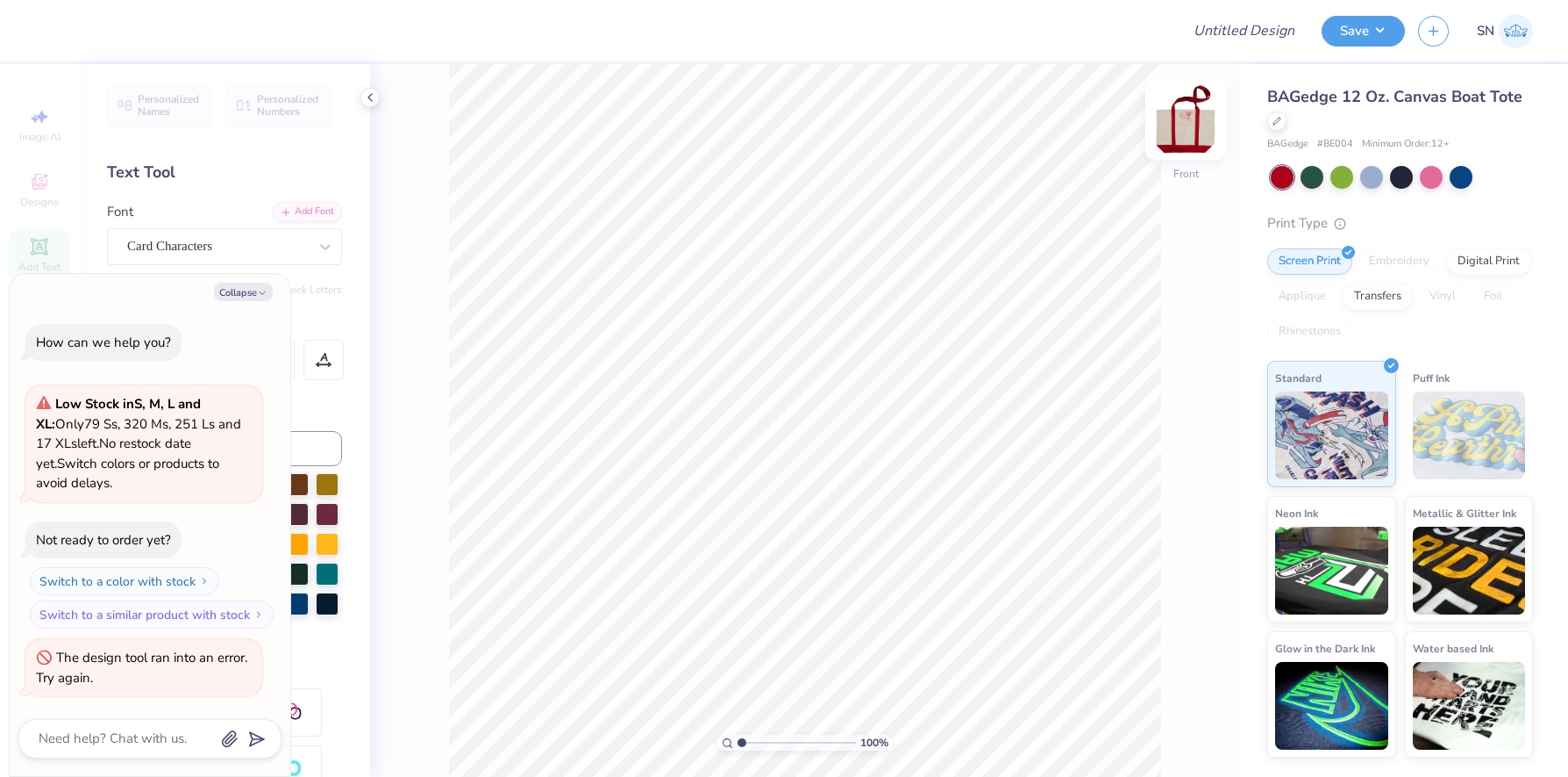
click at [1192, 126] on img at bounding box center [1186, 120] width 70 height 70
type textarea "x"
type input "3.51"
click at [1191, 116] on img at bounding box center [1186, 120] width 70 height 70
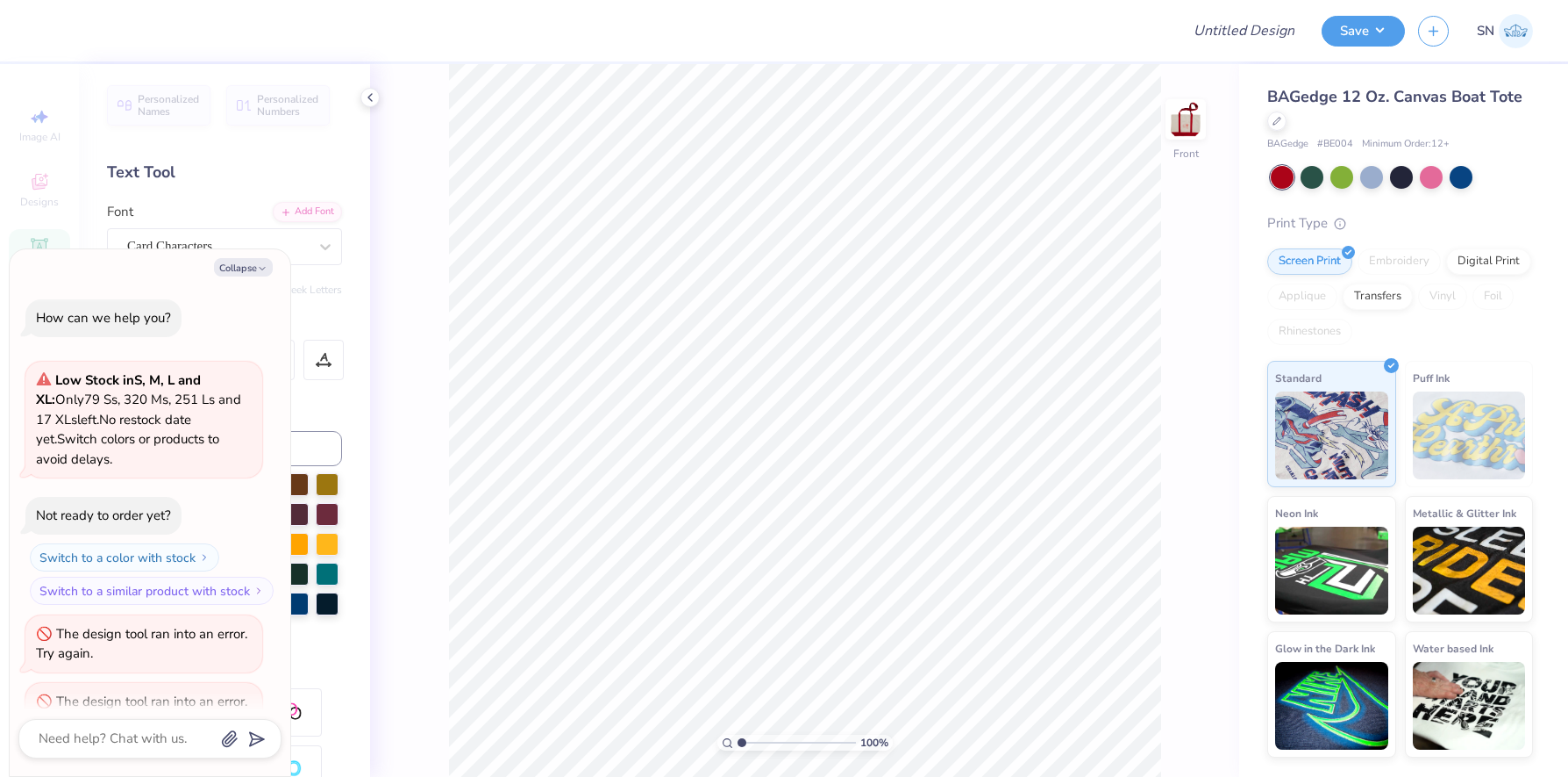
scroll to position [44, 0]
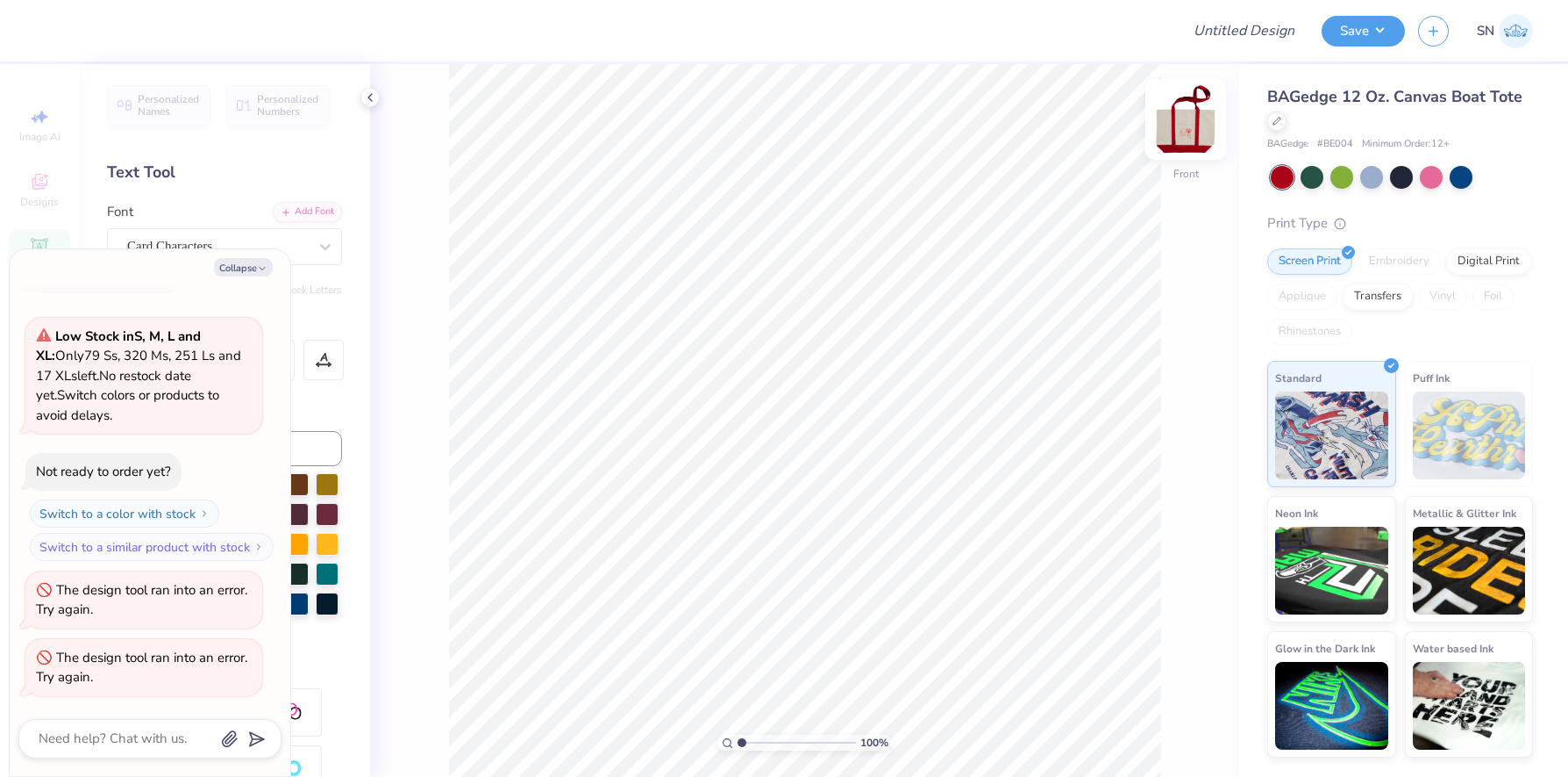
click at [1185, 134] on img at bounding box center [1186, 120] width 70 height 70
click at [1185, 134] on img at bounding box center [1186, 120] width 35 height 35
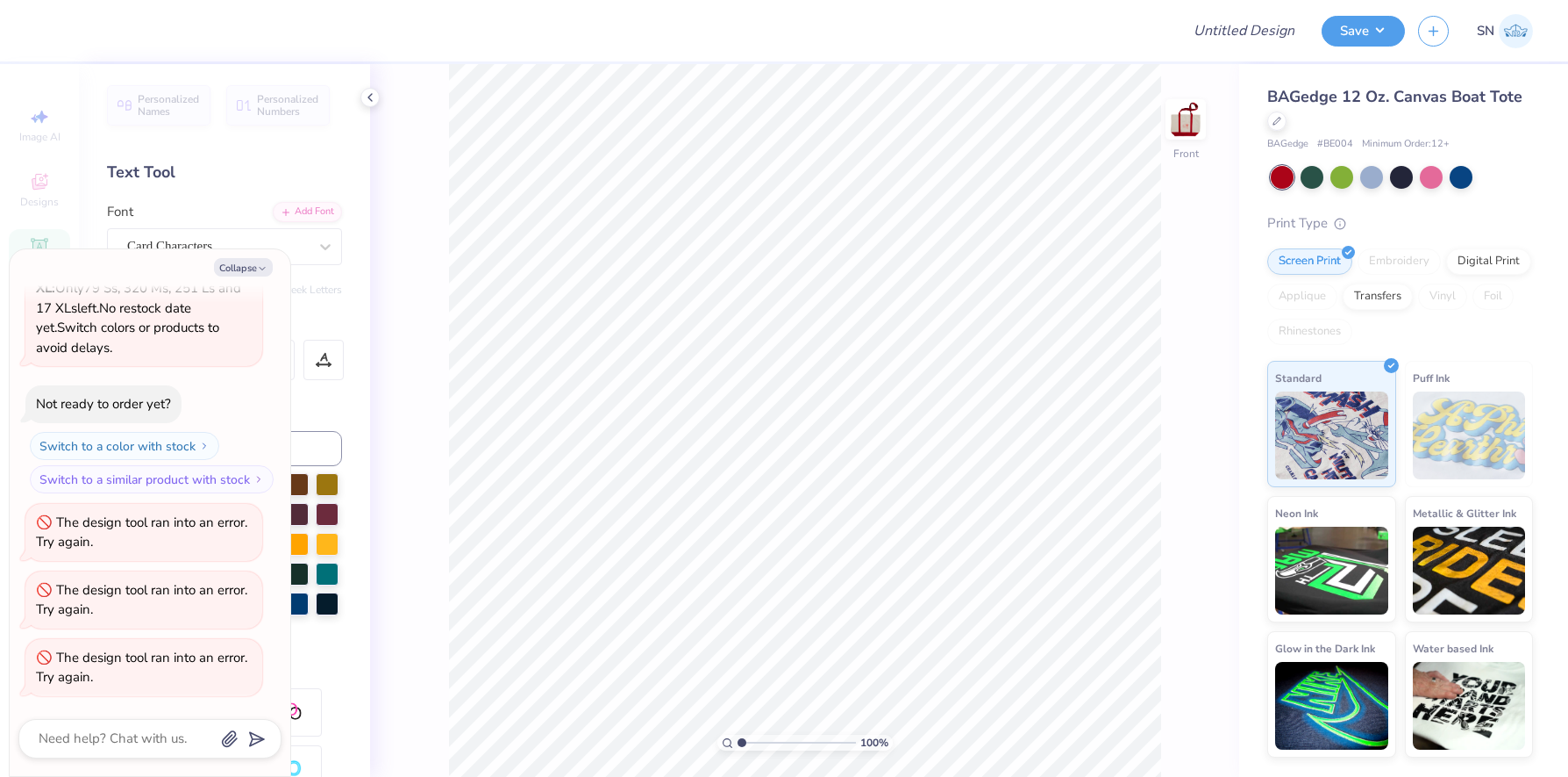
click at [1185, 134] on img at bounding box center [1186, 120] width 35 height 35
click at [263, 265] on icon "button" at bounding box center [262, 268] width 10 height 10
type textarea "x"
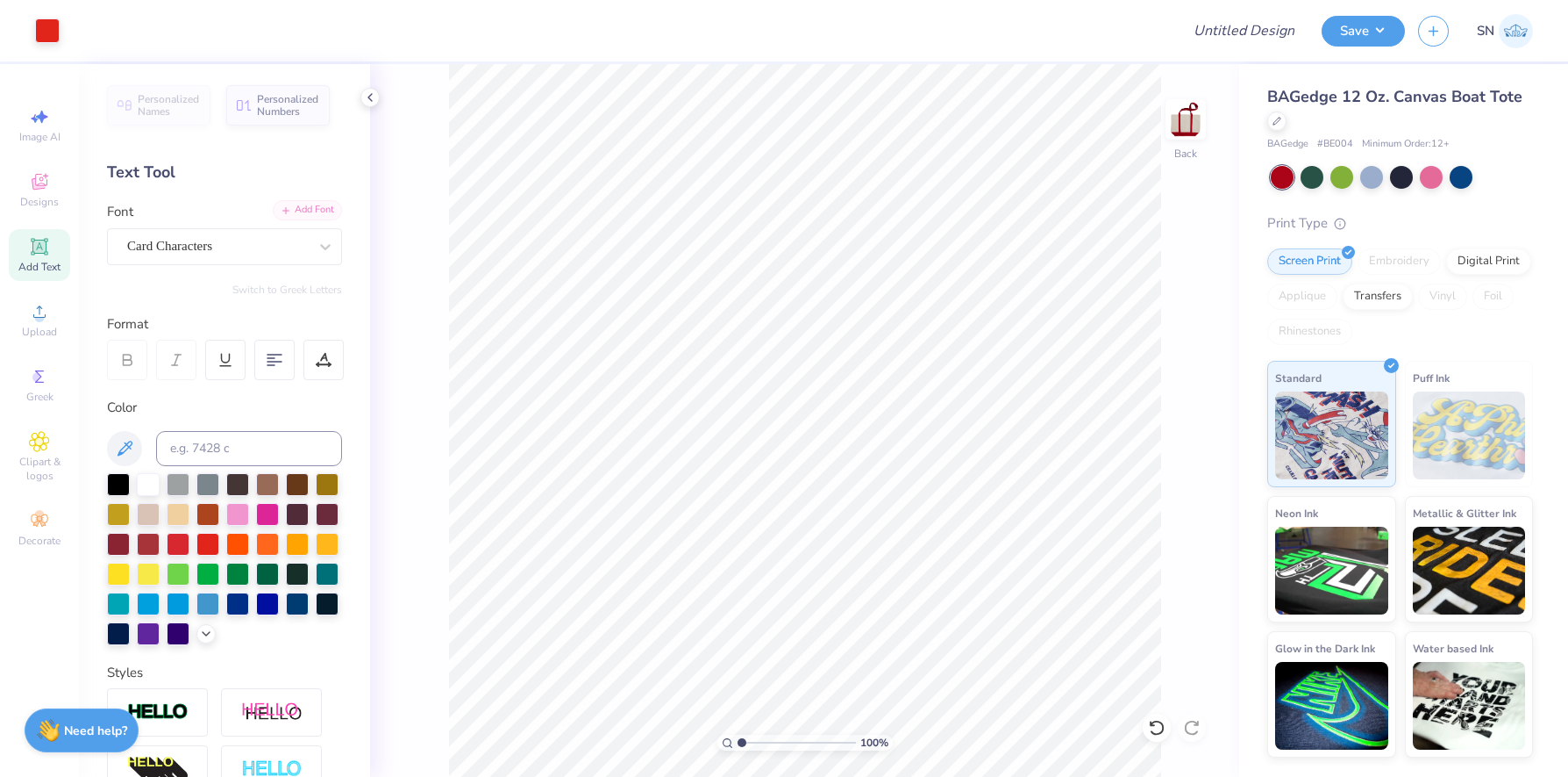
click at [307, 210] on div "Add Font" at bounding box center [307, 211] width 69 height 20
